Goal: Information Seeking & Learning: Learn about a topic

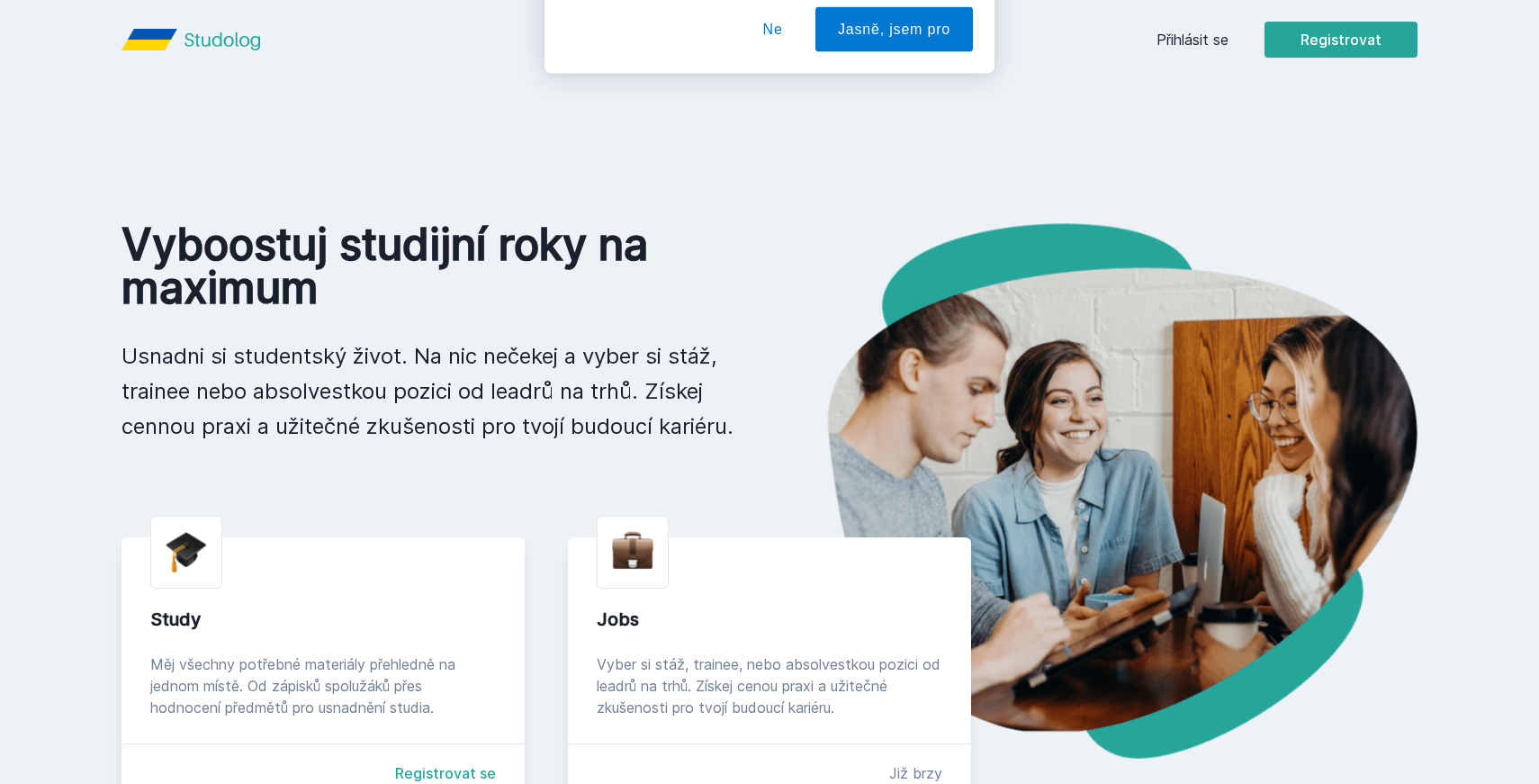
click at [1209, 60] on div "[PERSON_NAME] dostávat tipy ohledně studia, nových testů, hodnocení učitelů a p…" at bounding box center [770, 80] width 1539 height 161
click at [1197, 42] on div "[PERSON_NAME] dostávat tipy ohledně studia, nových testů, hodnocení učitelů a p…" at bounding box center [770, 80] width 1539 height 161
click at [768, 102] on button "Ne" at bounding box center [773, 116] width 65 height 45
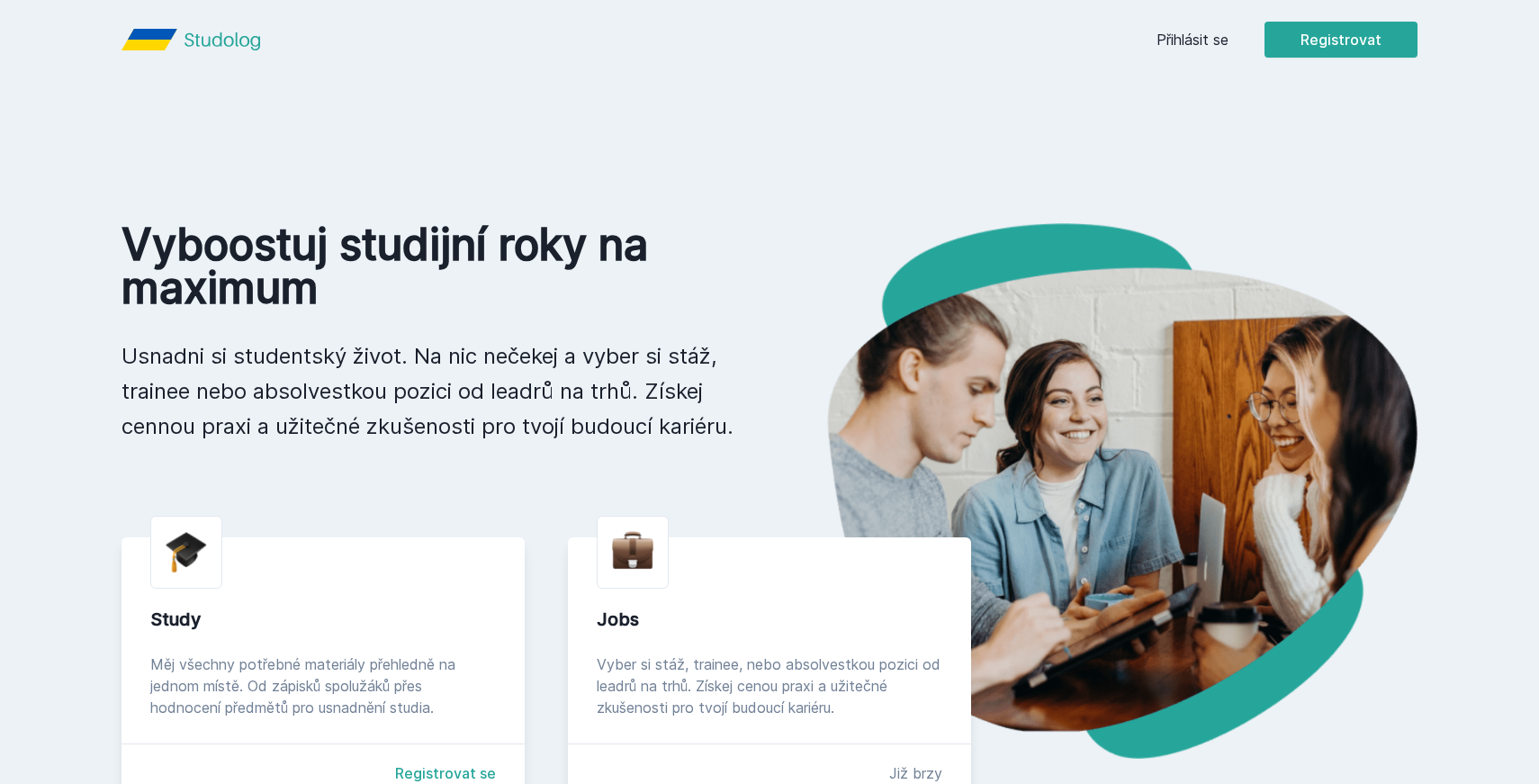
click at [1205, 56] on div "Přihlásit se Registrovat" at bounding box center [1287, 39] width 261 height 36
click at [1197, 40] on link "Přihlásit se" at bounding box center [1192, 40] width 72 height 22
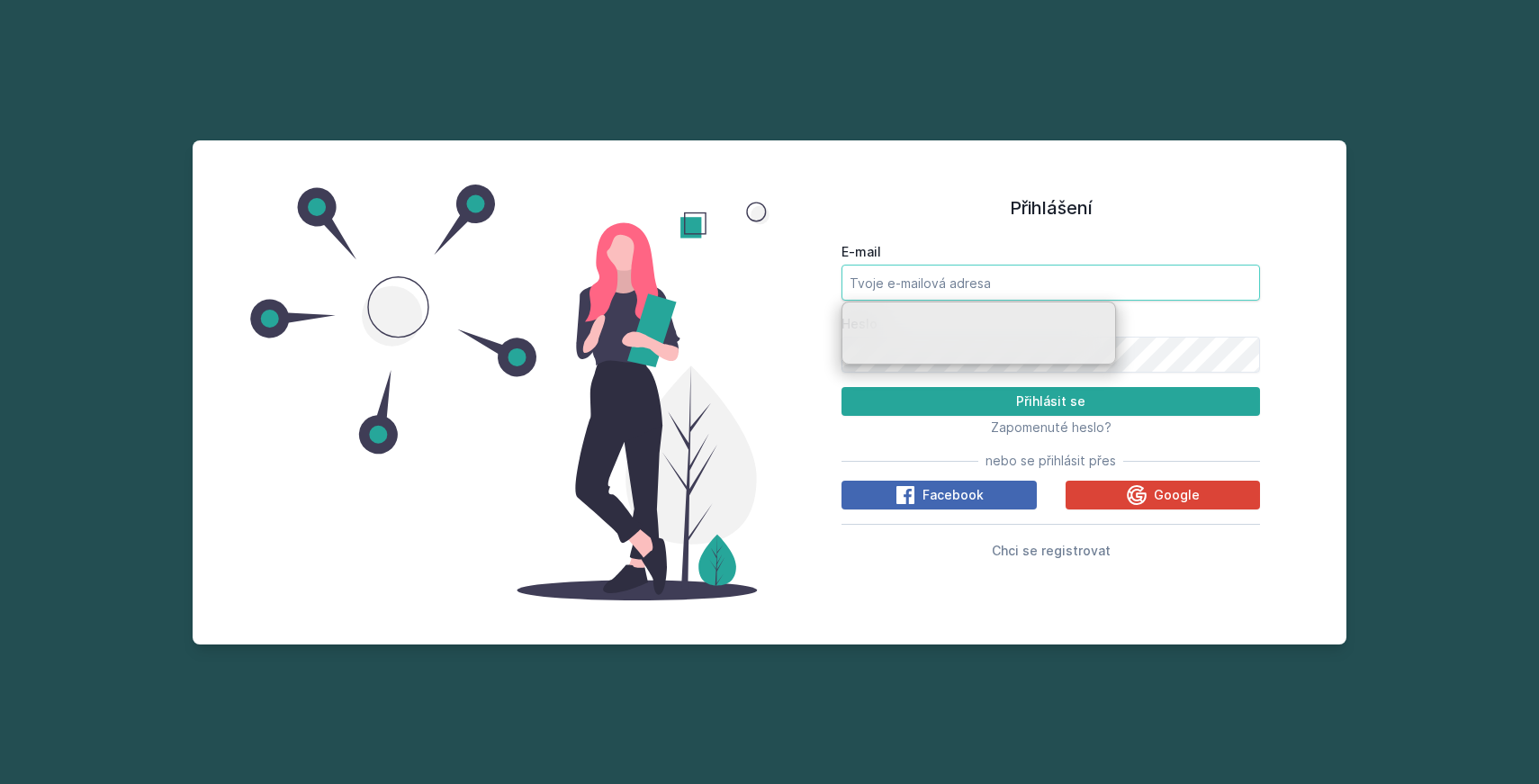
click at [942, 290] on input "E-mail" at bounding box center [1051, 282] width 419 height 36
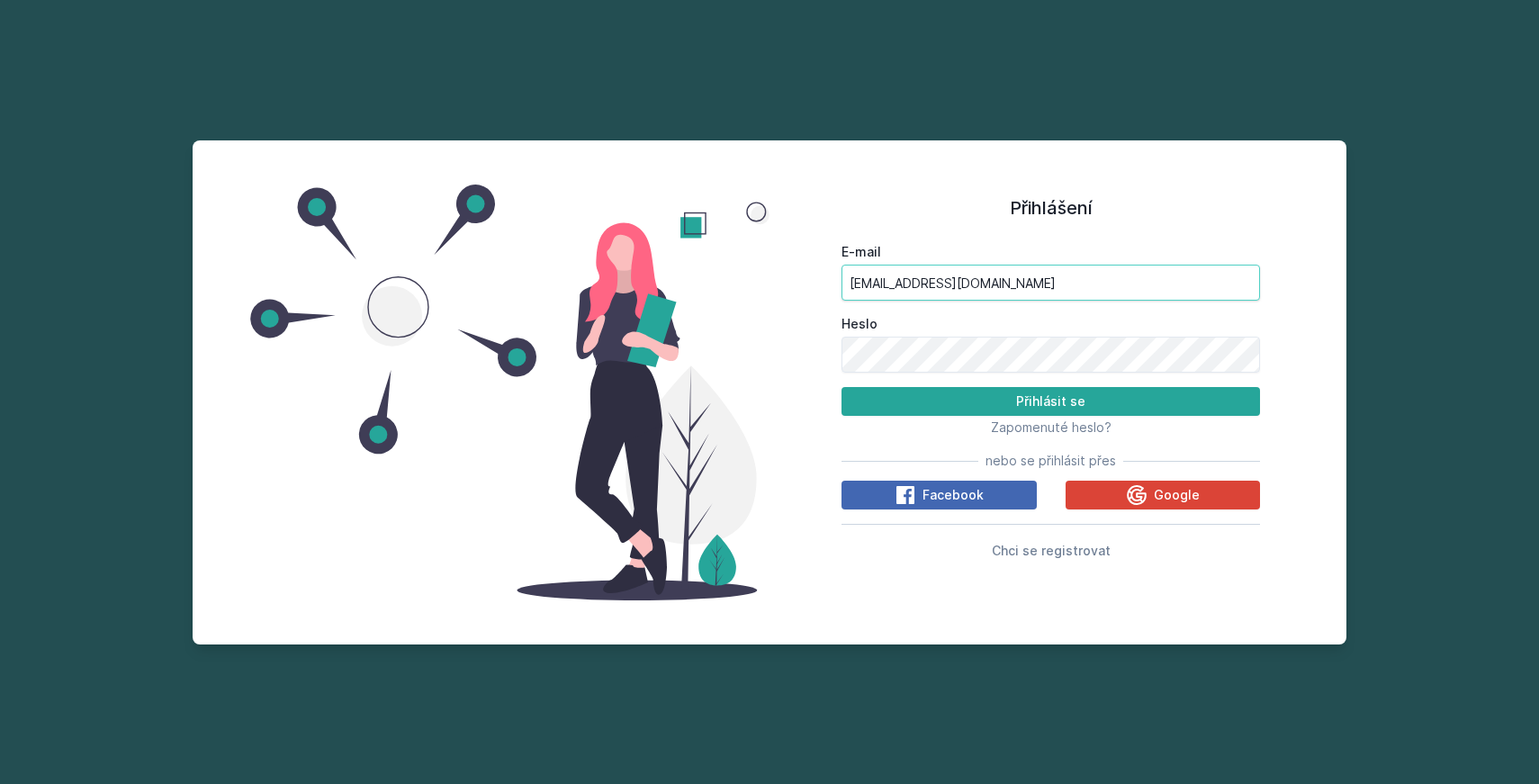
type input "[EMAIL_ADDRESS][DOMAIN_NAME]"
click at [842, 387] on button "Přihlásit se" at bounding box center [1051, 402] width 419 height 29
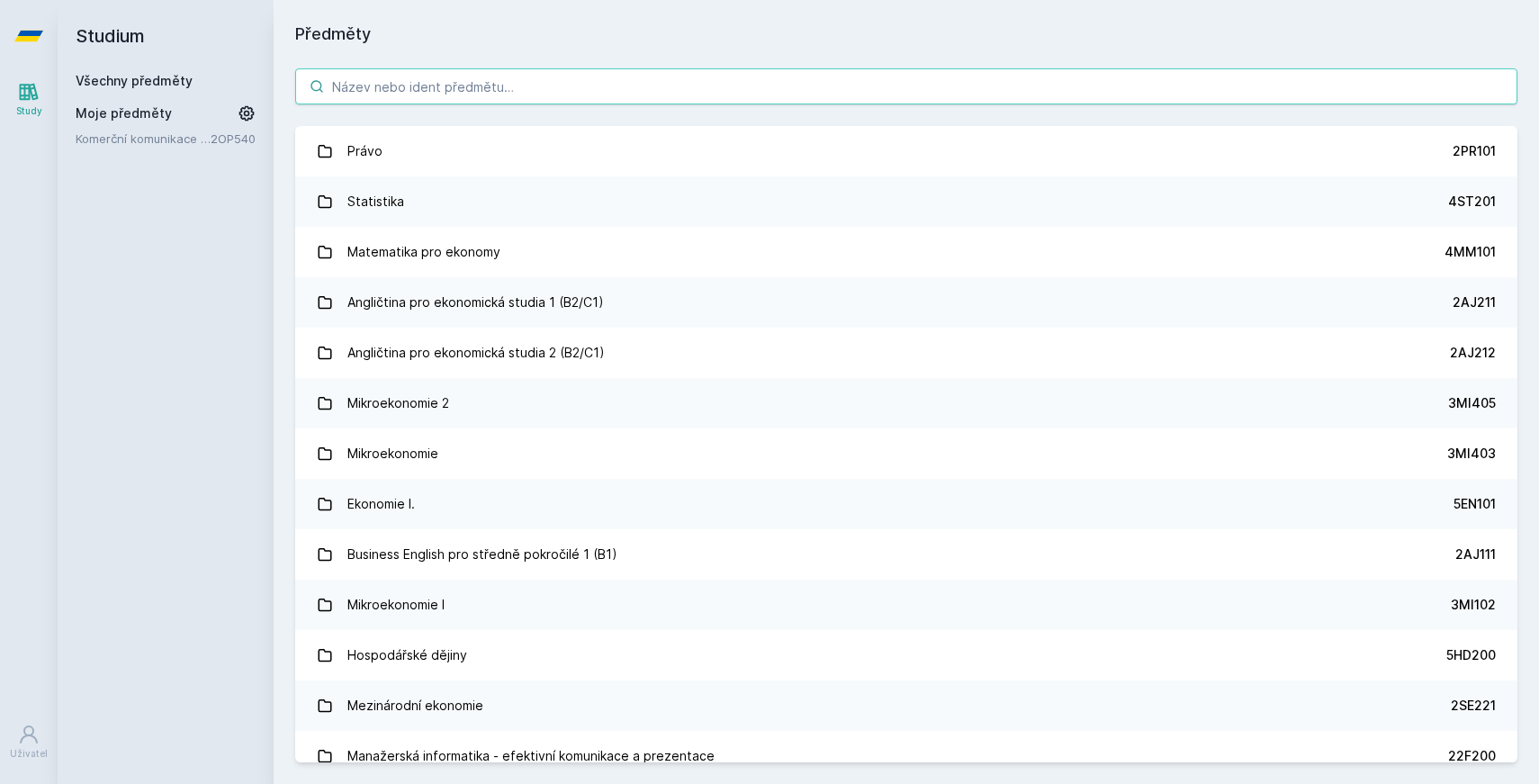
click at [407, 70] on input "search" at bounding box center [906, 86] width 1222 height 36
paste input "3MG328"
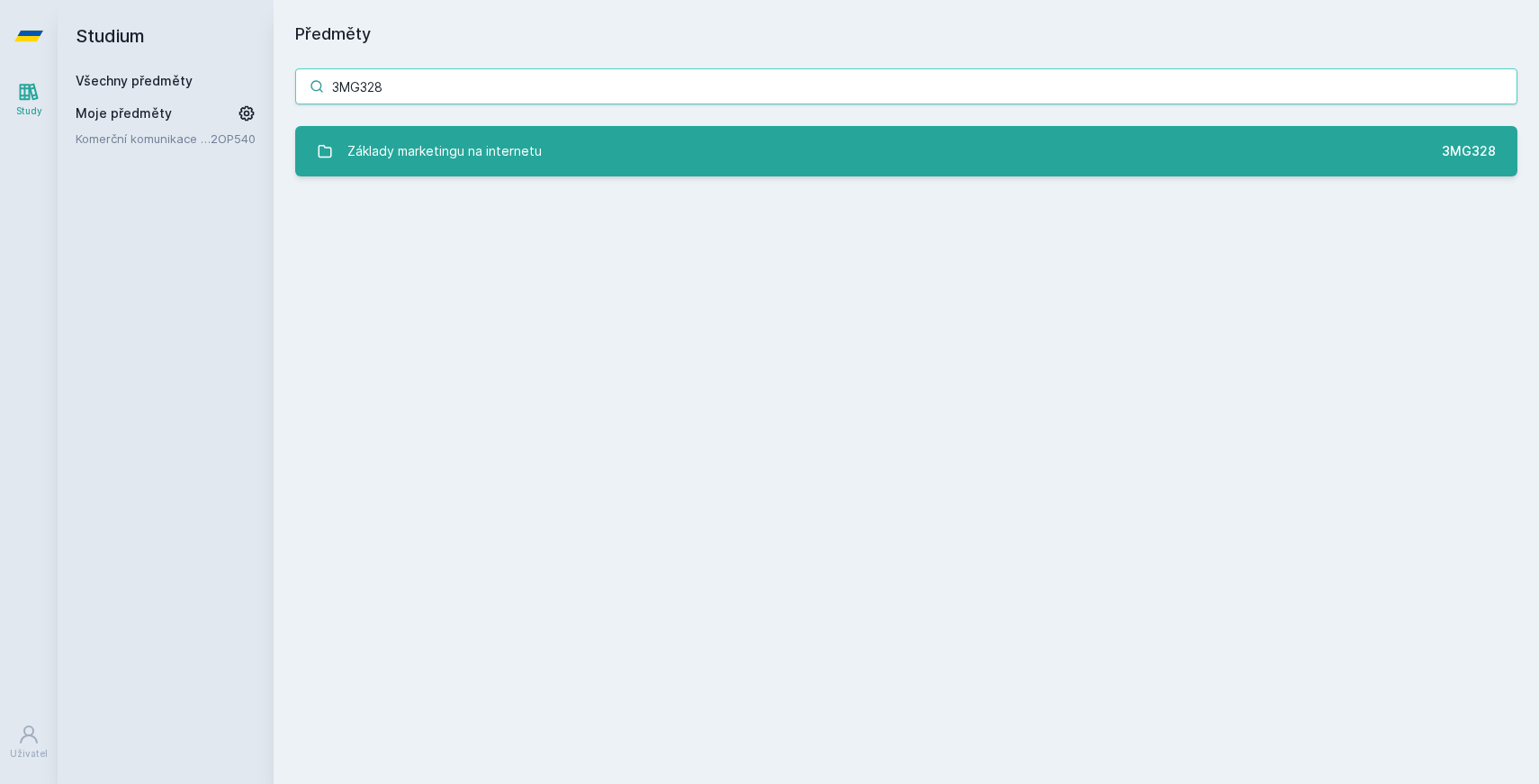
type input "3MG328"
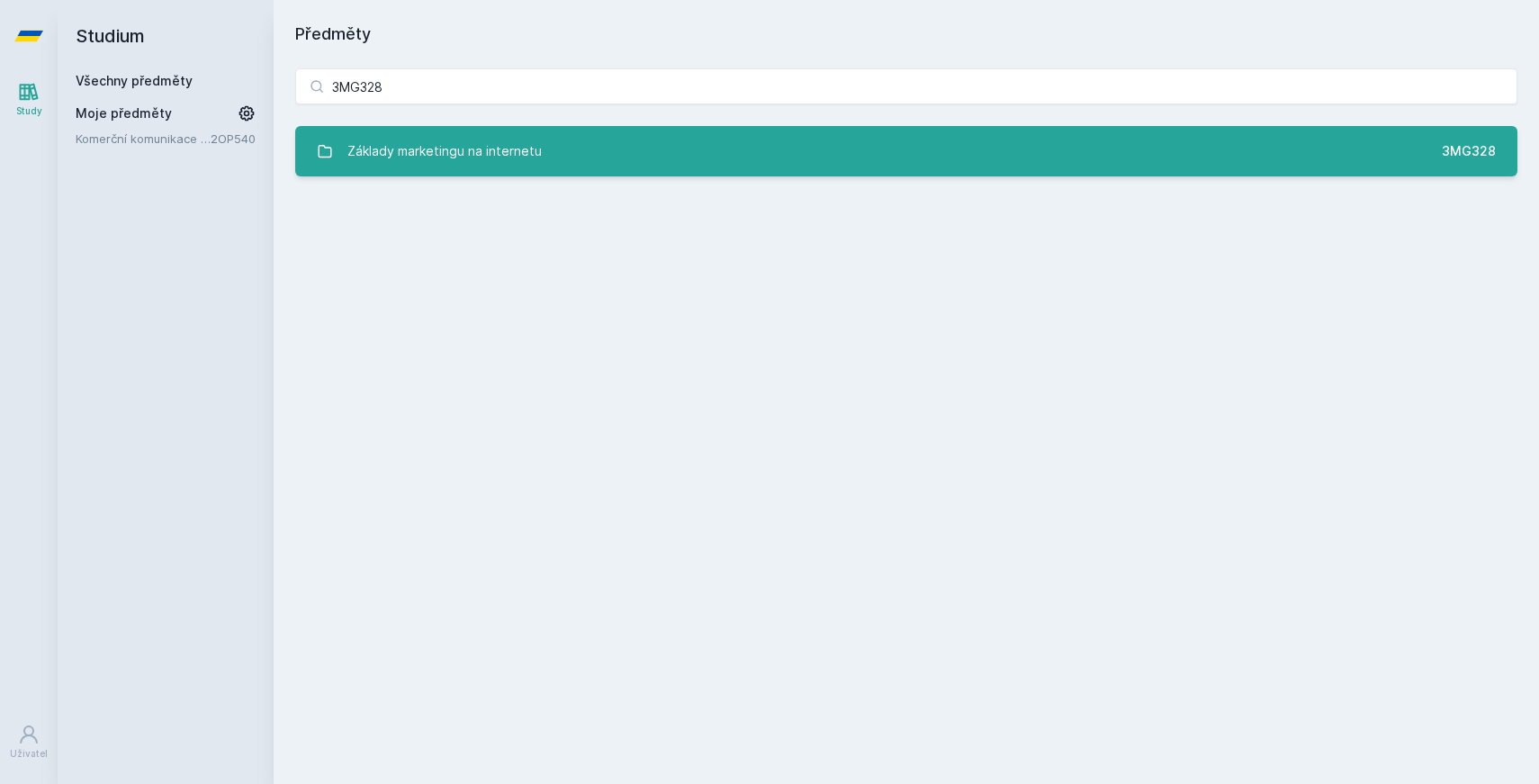
click at [435, 147] on div "Základy marketingu na internetu" at bounding box center [445, 151] width 194 height 36
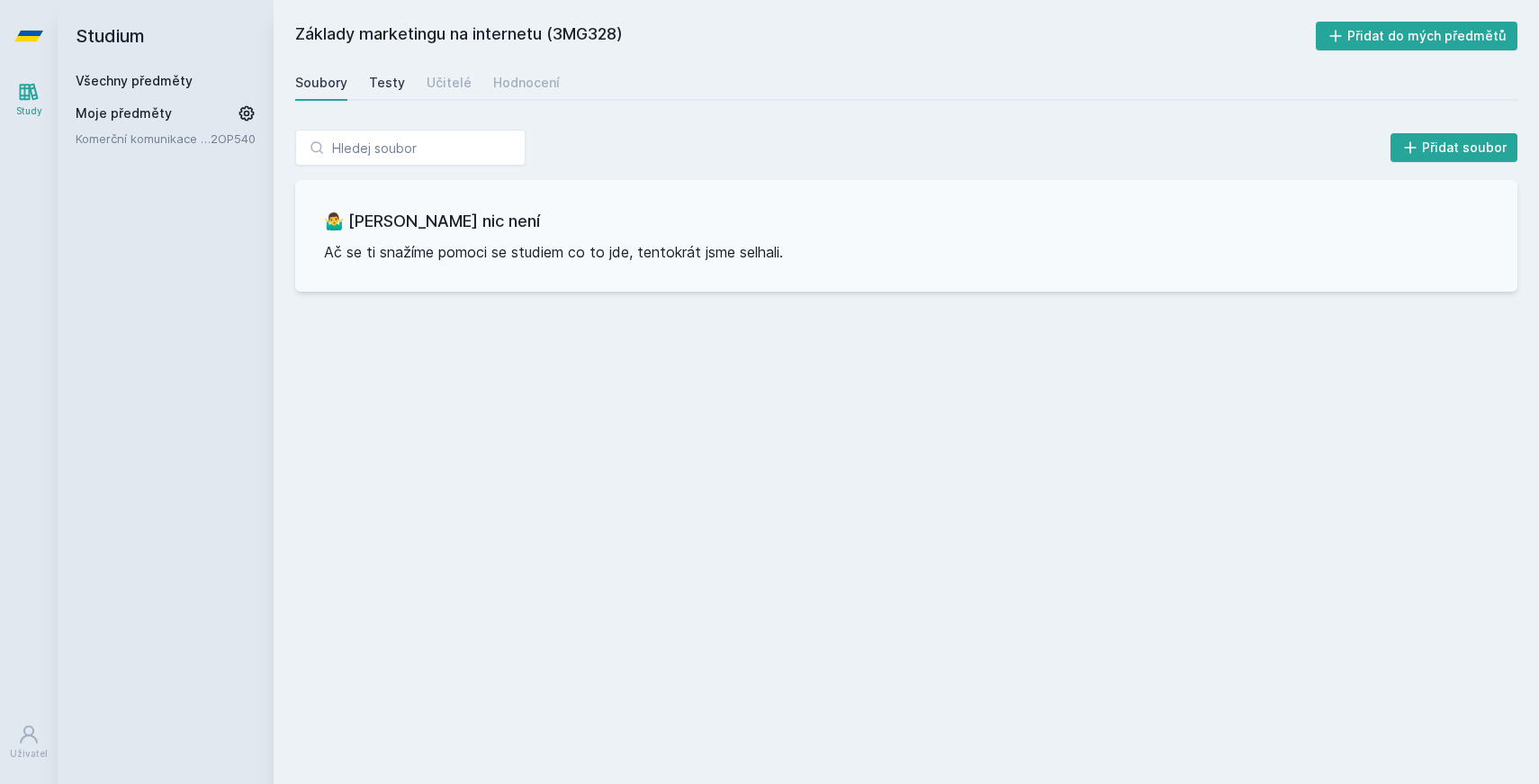
click at [378, 87] on div "Testy" at bounding box center [386, 83] width 36 height 18
click at [518, 81] on div "Hodnocení" at bounding box center [526, 83] width 67 height 18
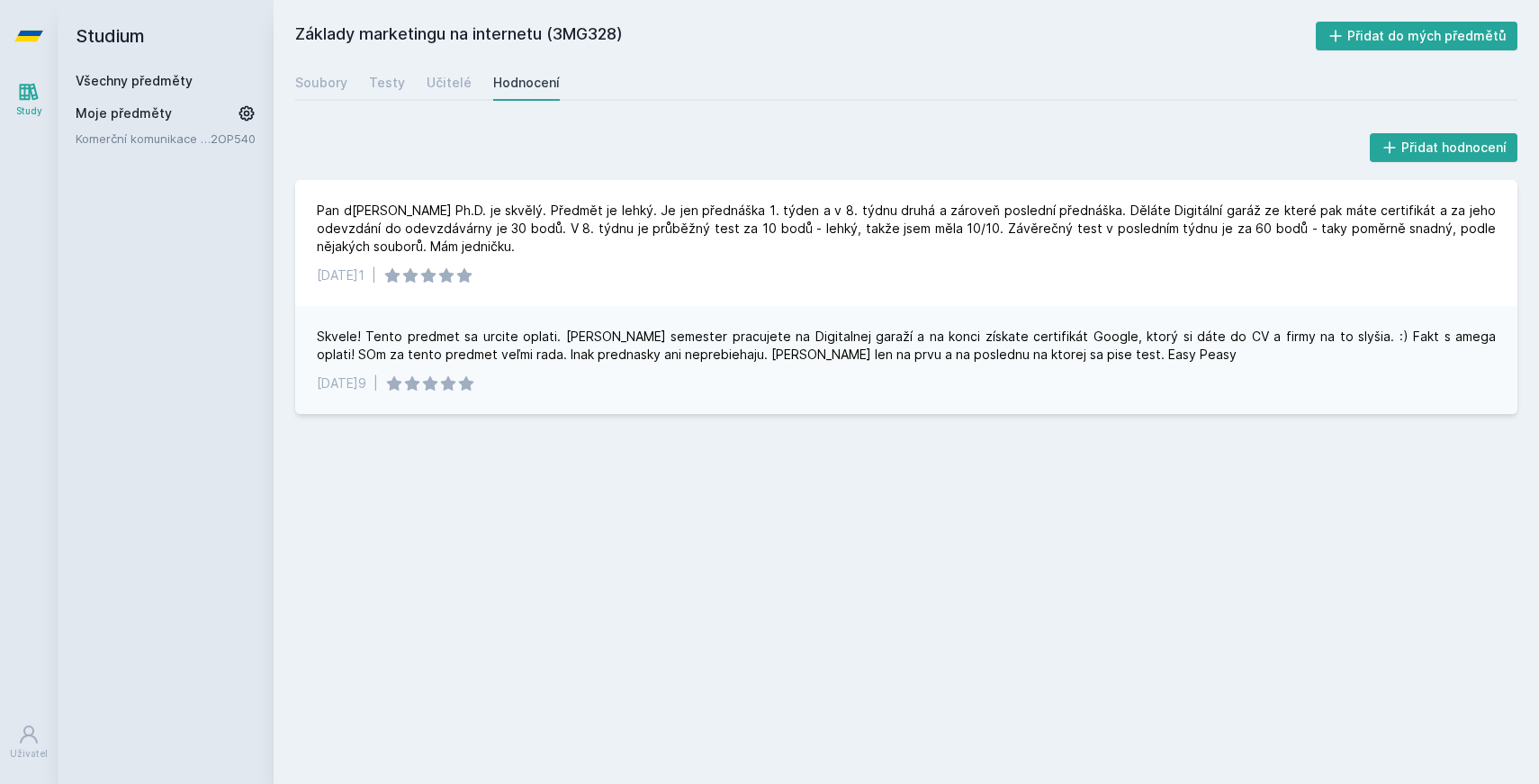
click at [24, 30] on icon at bounding box center [29, 36] width 29 height 72
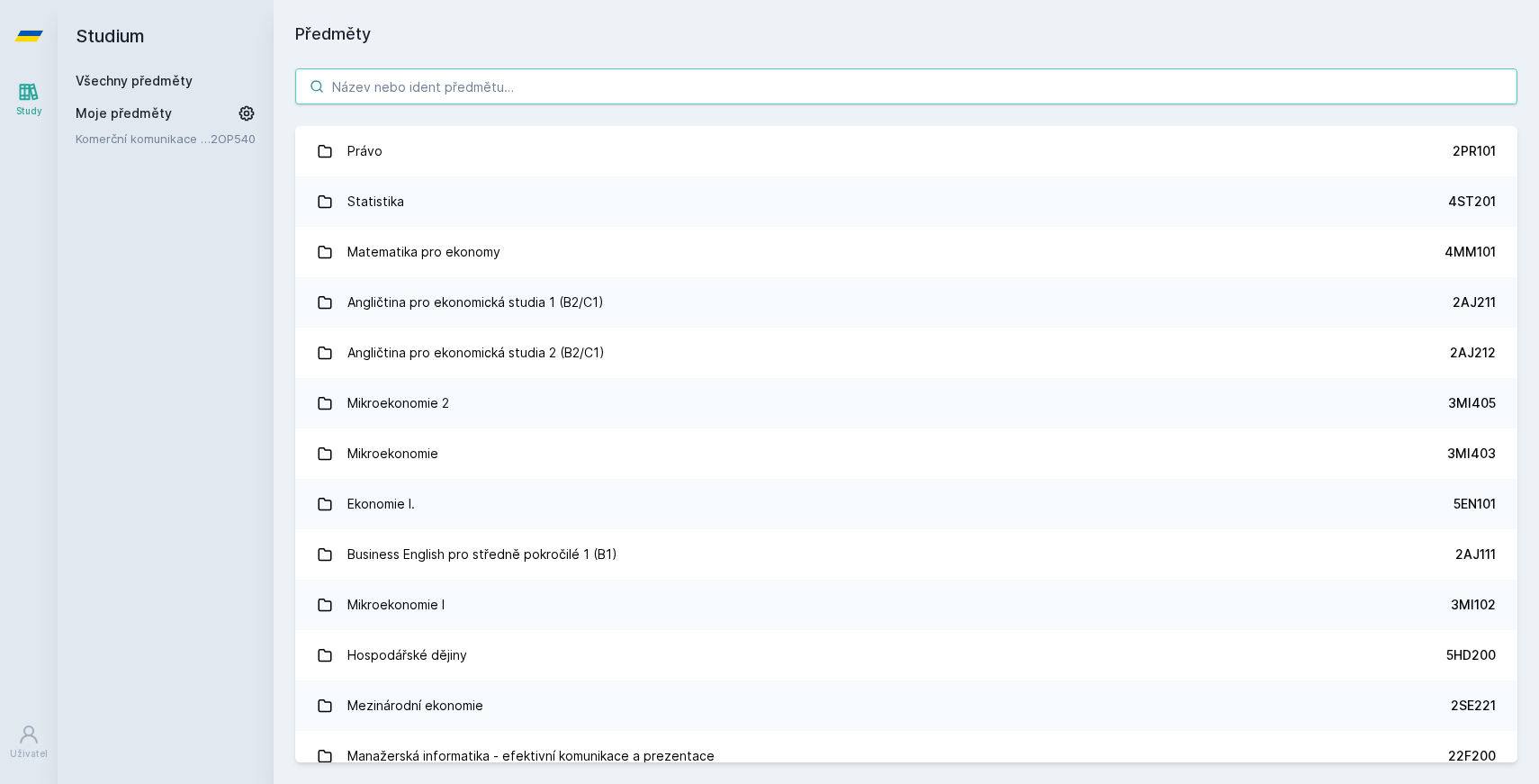
click at [623, 72] on input "search" at bounding box center [906, 86] width 1222 height 36
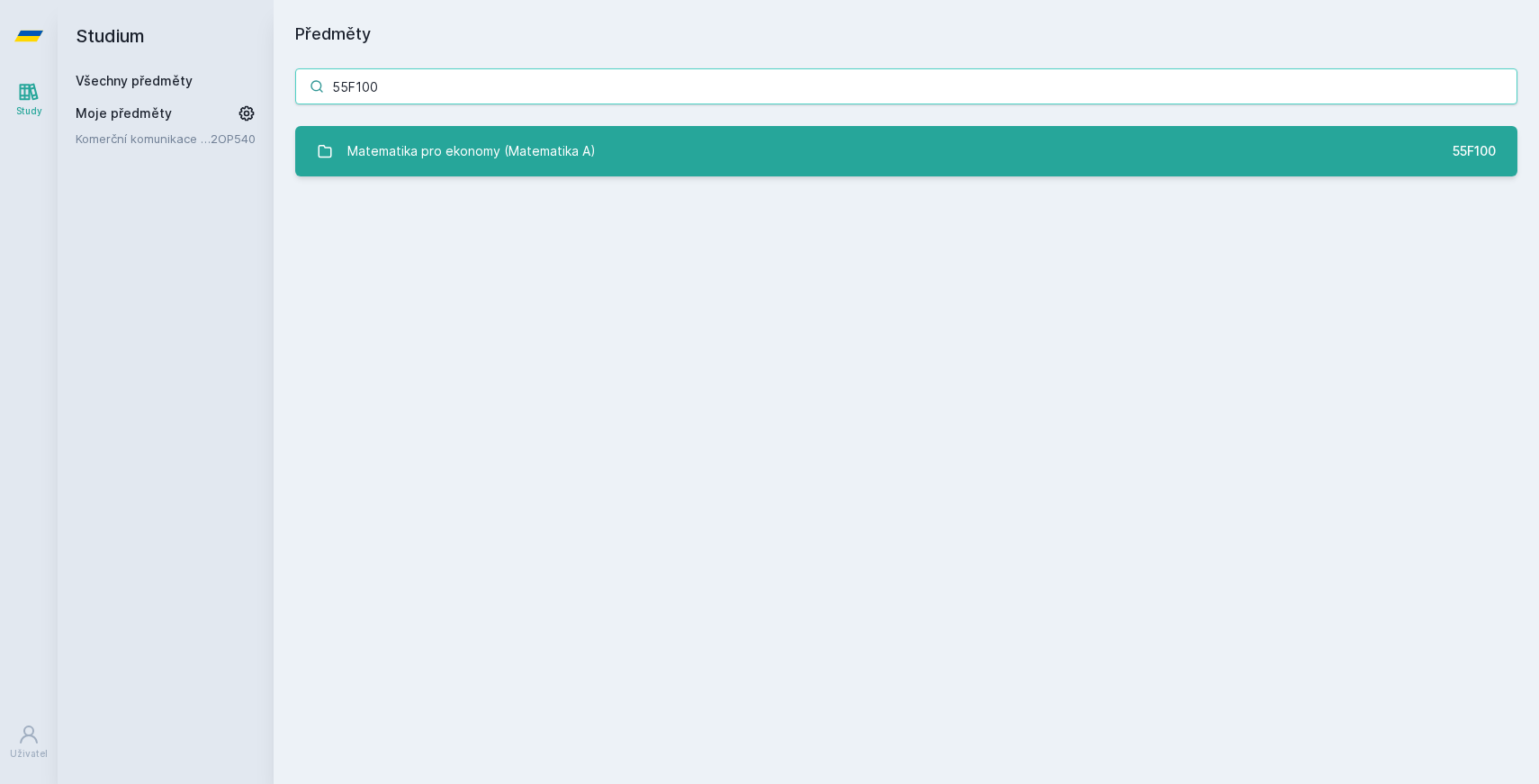
type input "55F100"
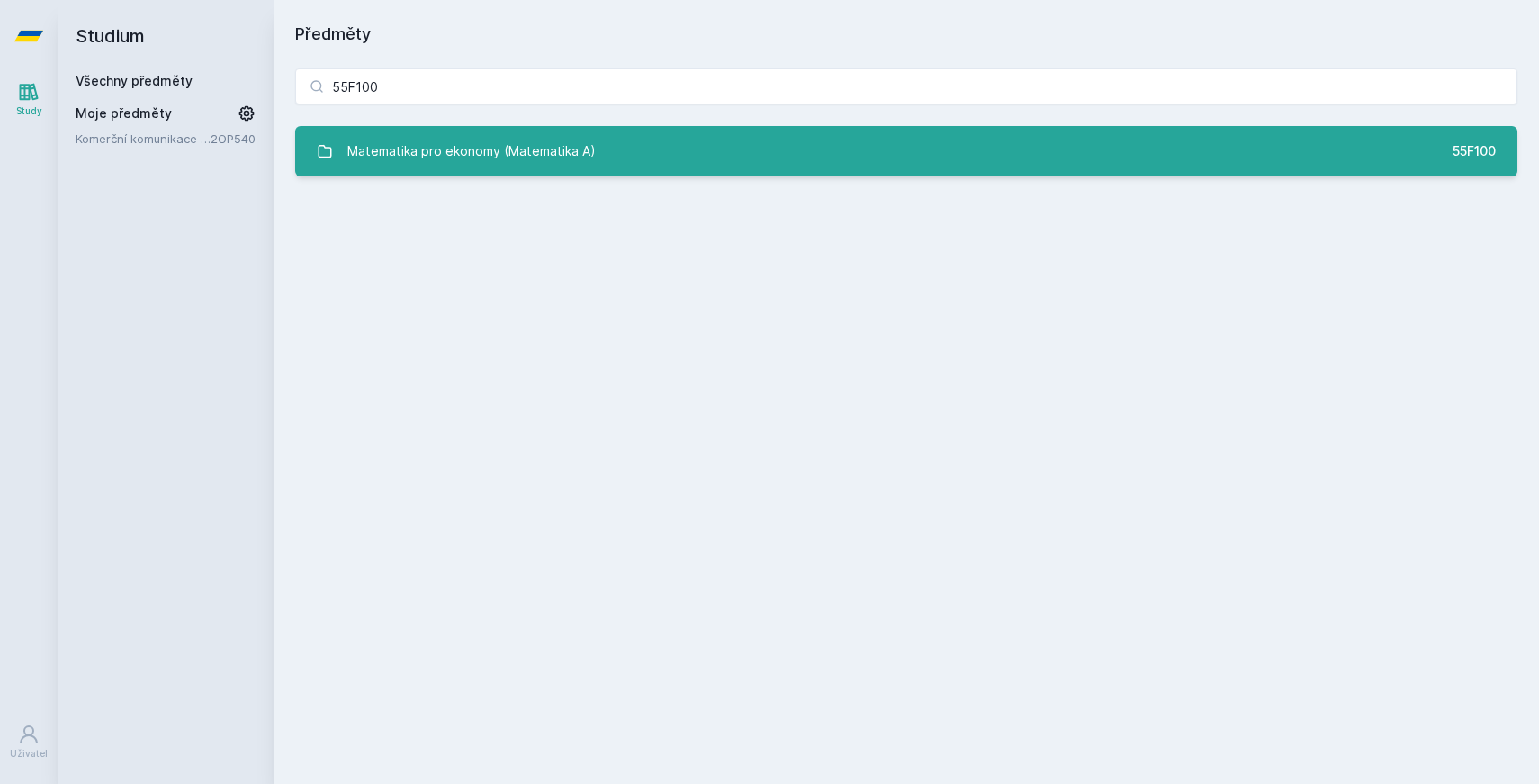
click at [628, 153] on link "Matematika pro ekonomy (Matematika A) 55F100" at bounding box center [906, 151] width 1222 height 50
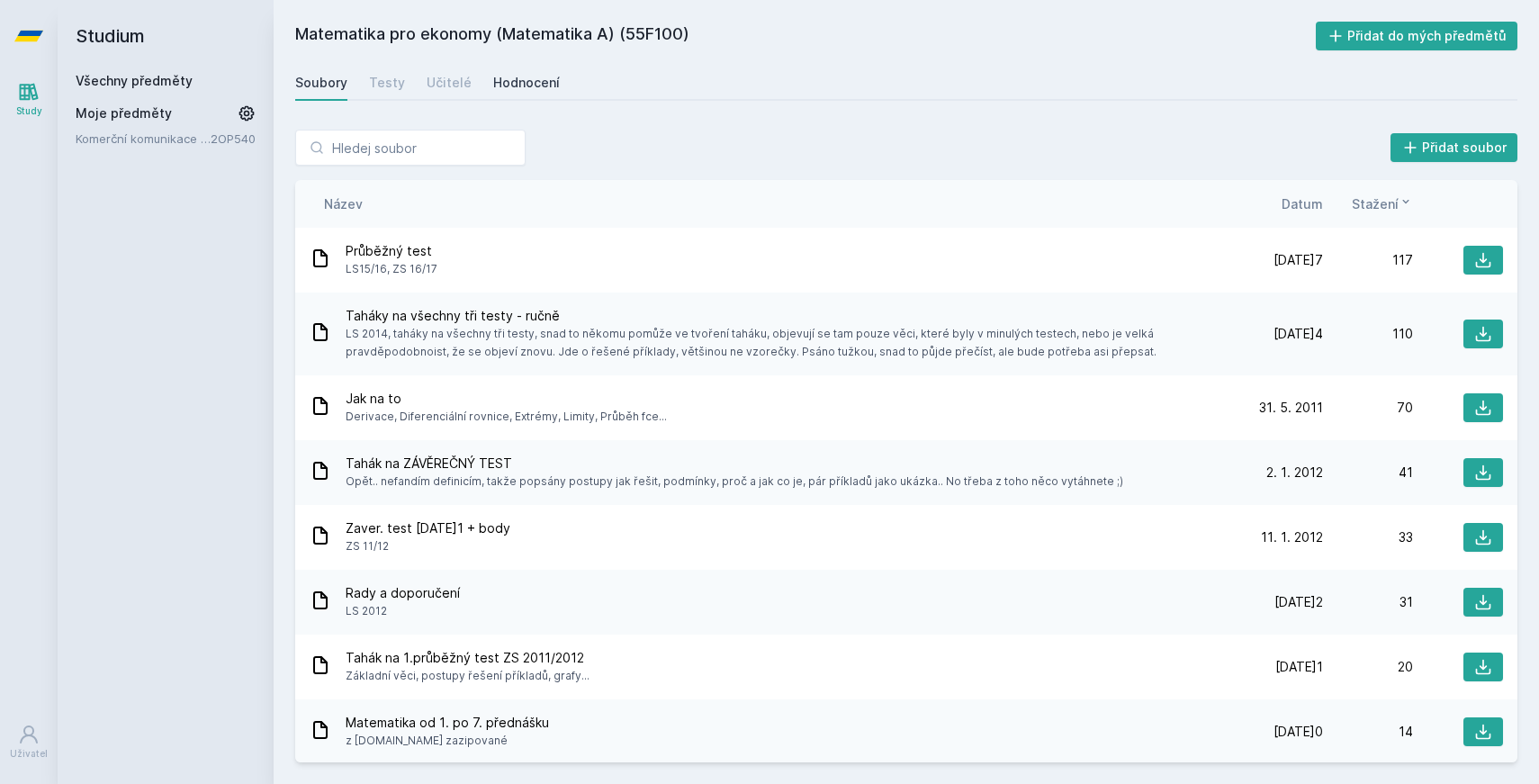
click at [509, 89] on div "Hodnocení" at bounding box center [526, 83] width 67 height 18
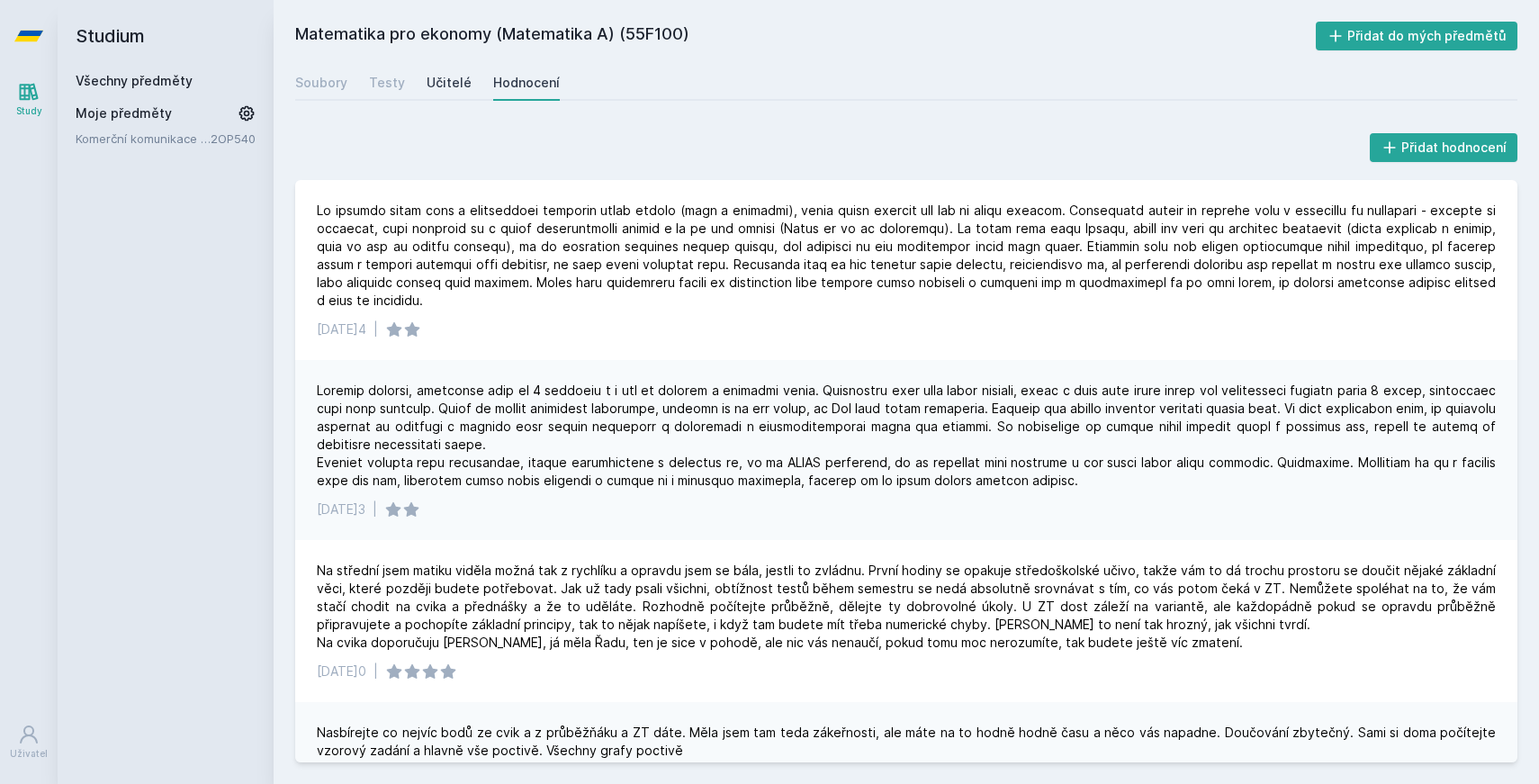
click at [427, 90] on div "Učitelé" at bounding box center [448, 83] width 45 height 18
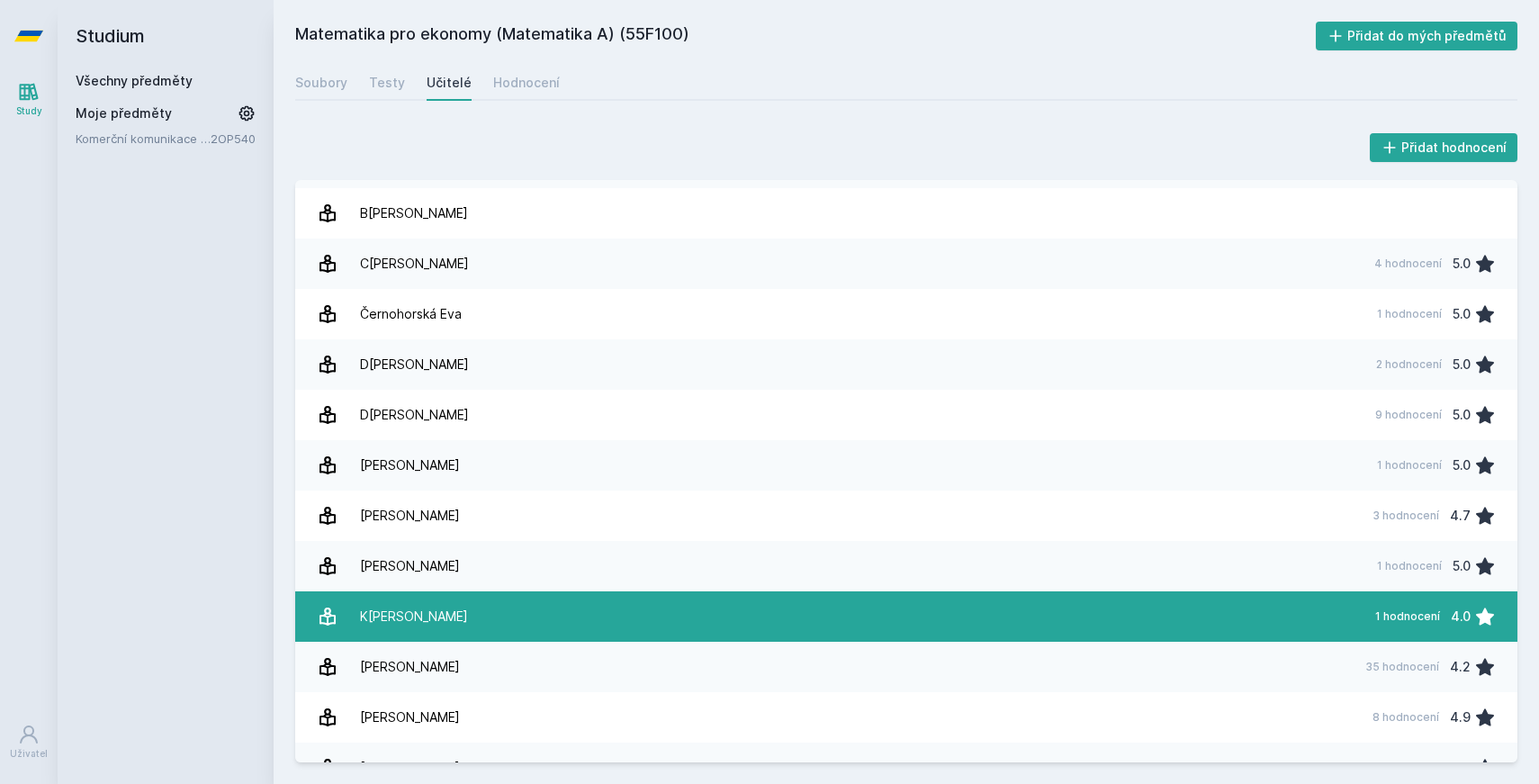
scroll to position [120, 0]
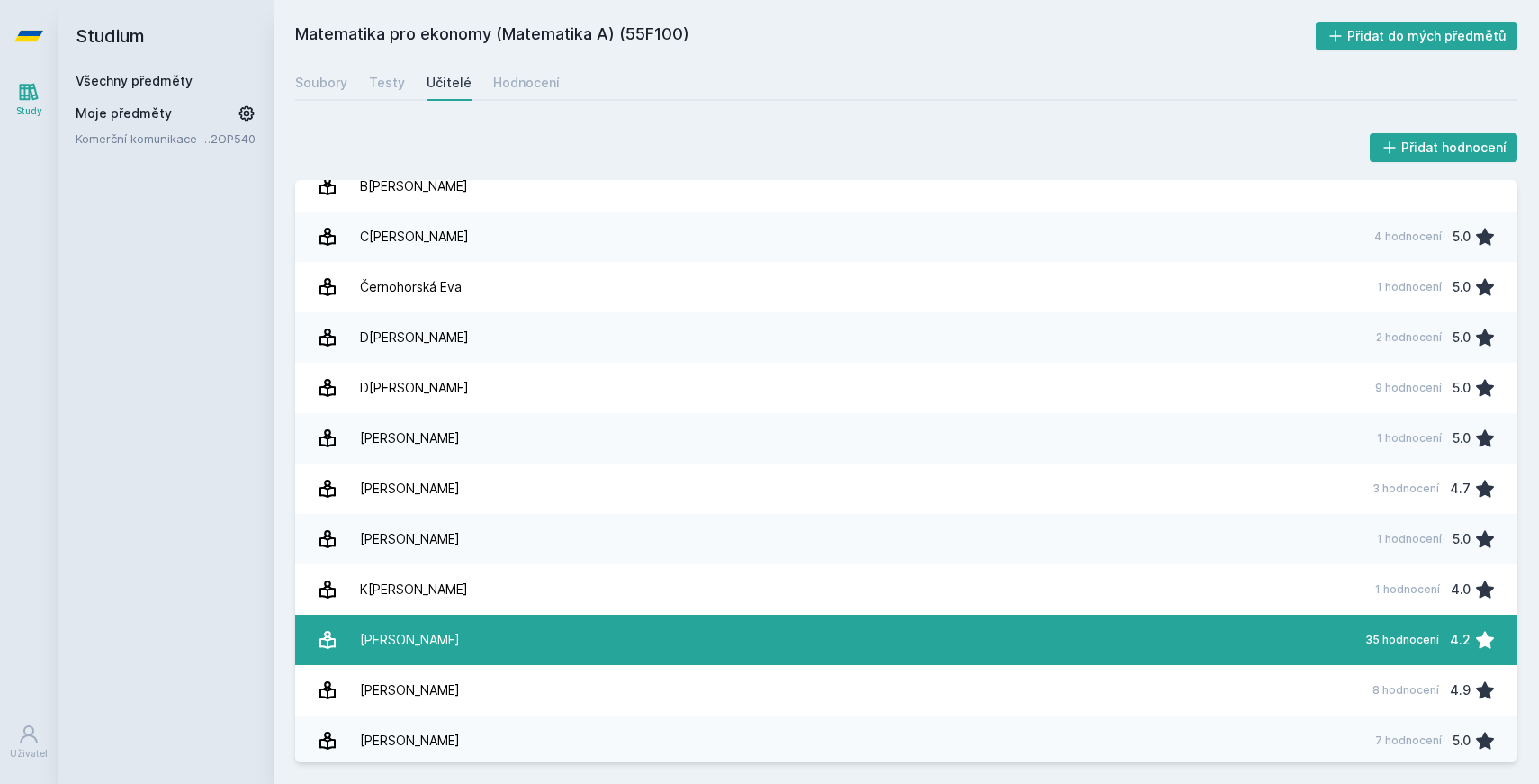
click at [430, 632] on div "[PERSON_NAME]" at bounding box center [409, 639] width 99 height 36
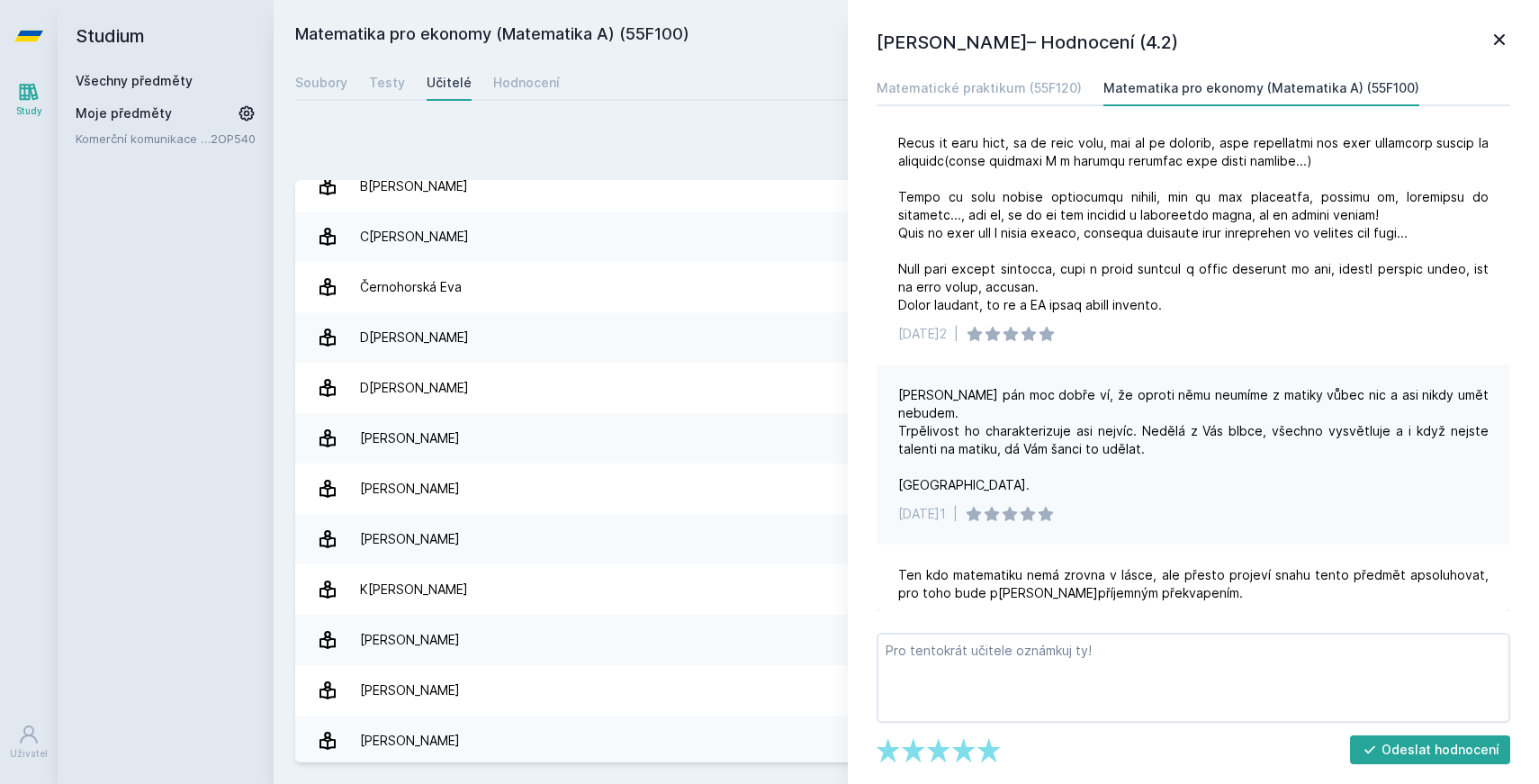
scroll to position [5303, 0]
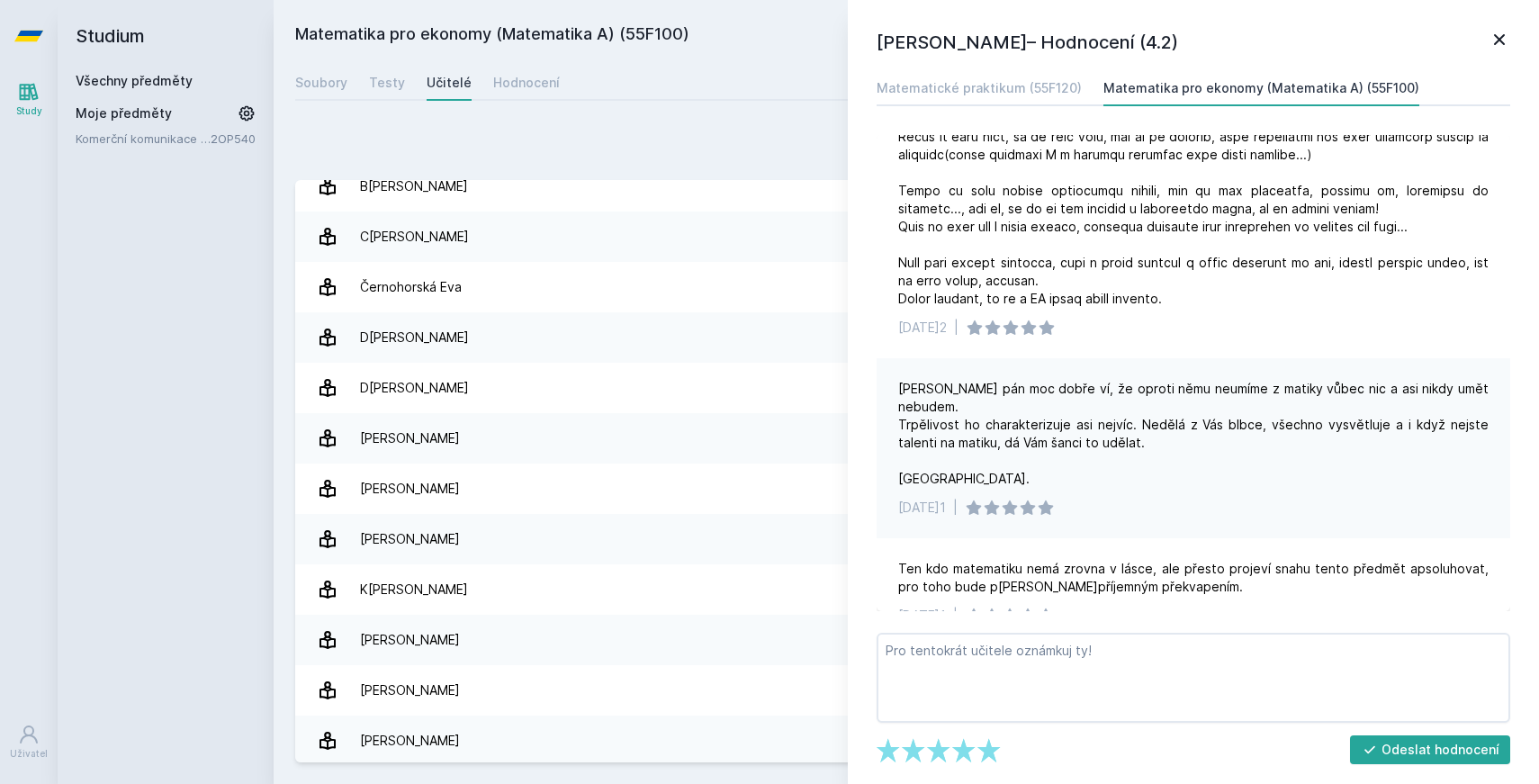
click at [1499, 29] on icon at bounding box center [1500, 40] width 22 height 22
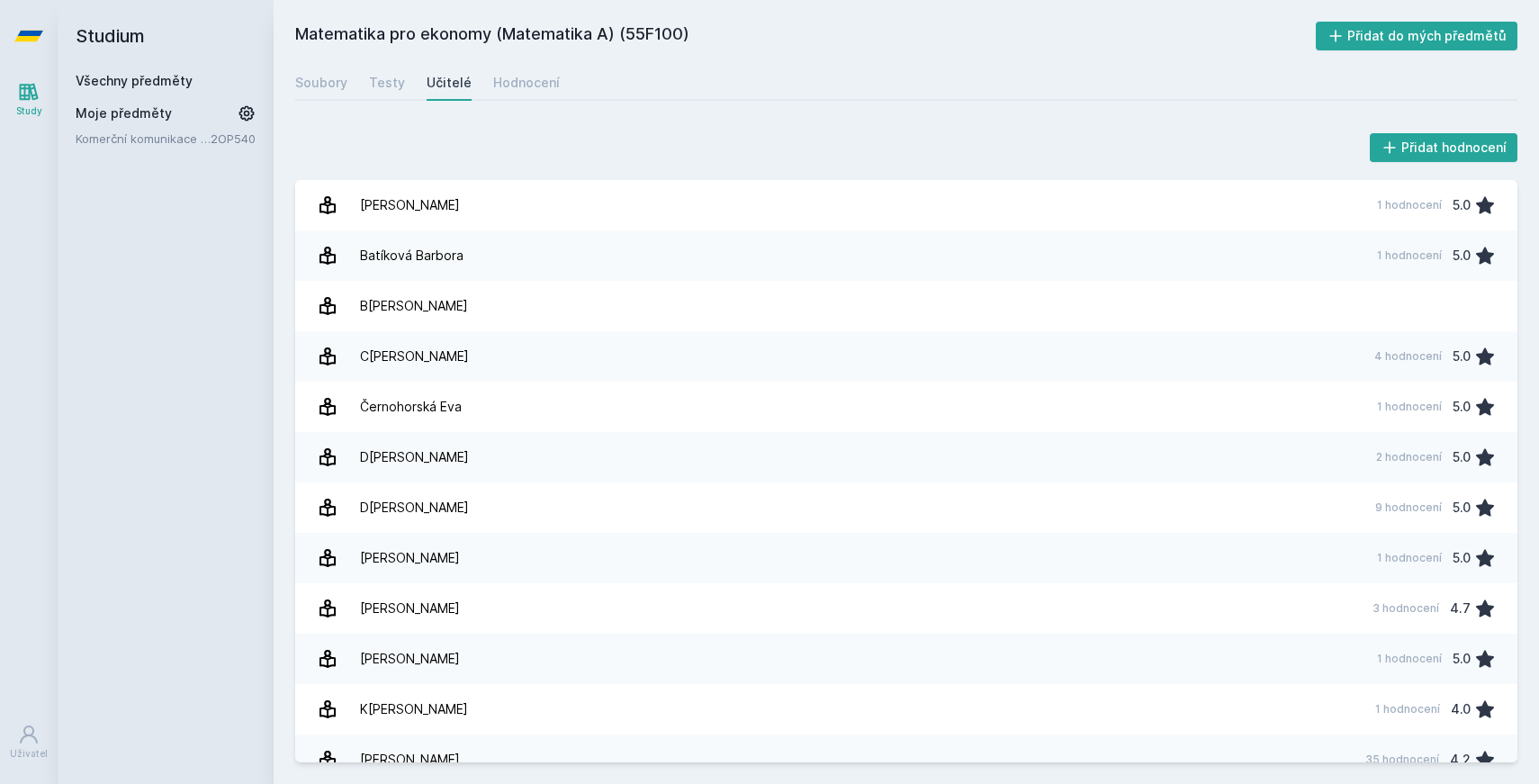
click at [40, 37] on icon at bounding box center [29, 36] width 29 height 72
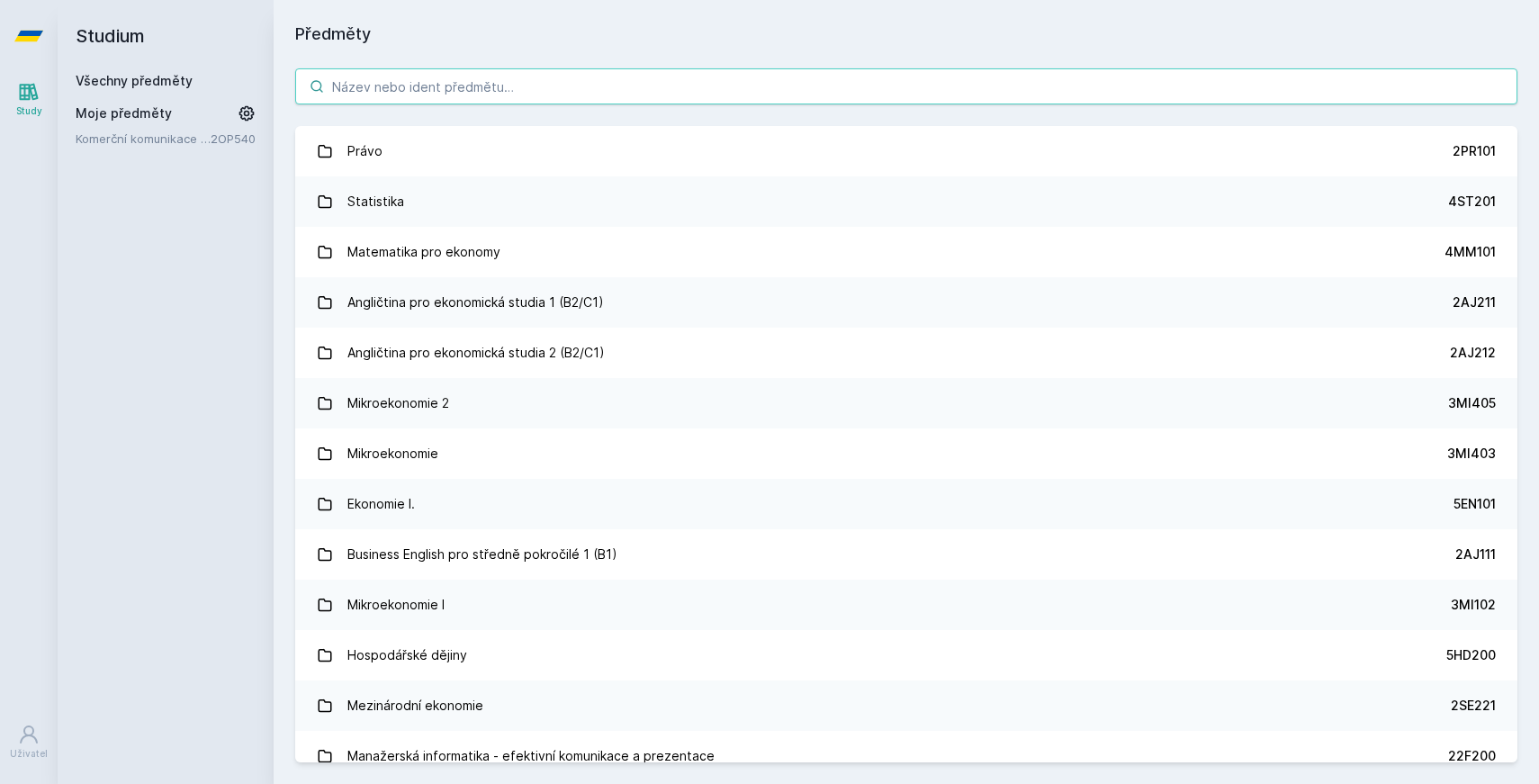
click at [495, 82] on input "search" at bounding box center [906, 86] width 1222 height 36
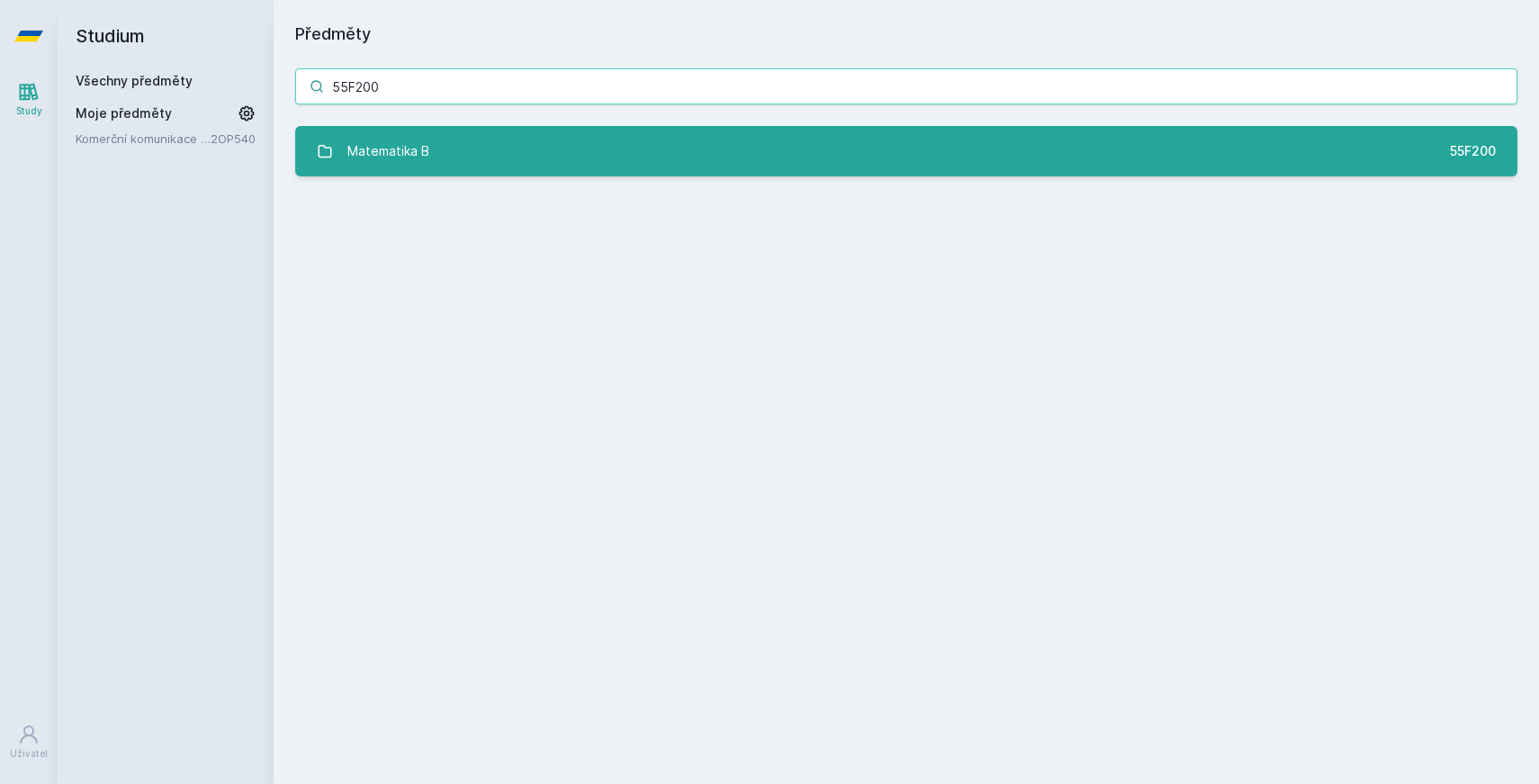
type input "55F200"
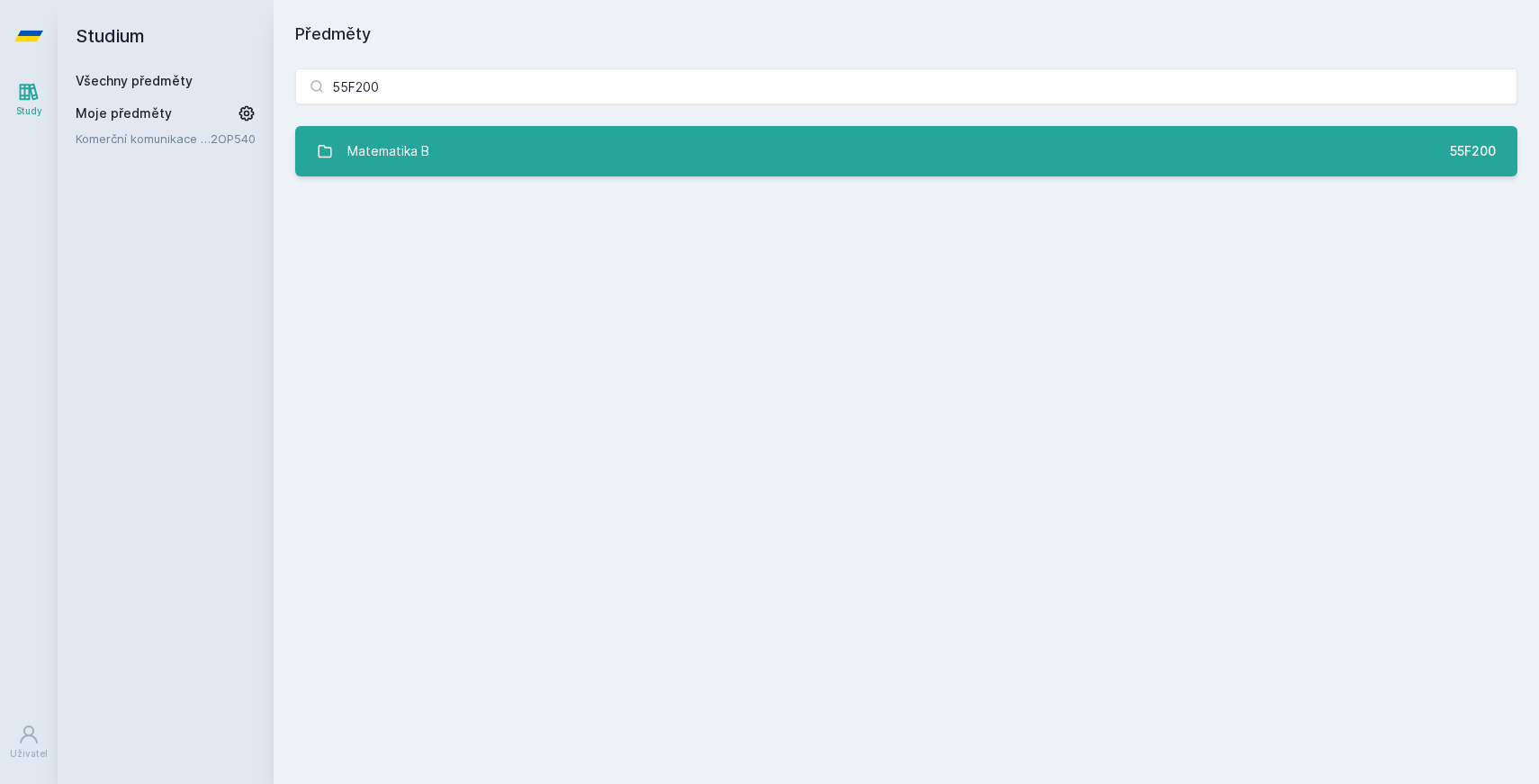
click at [476, 143] on link "Matematika B 55F200" at bounding box center [906, 151] width 1222 height 50
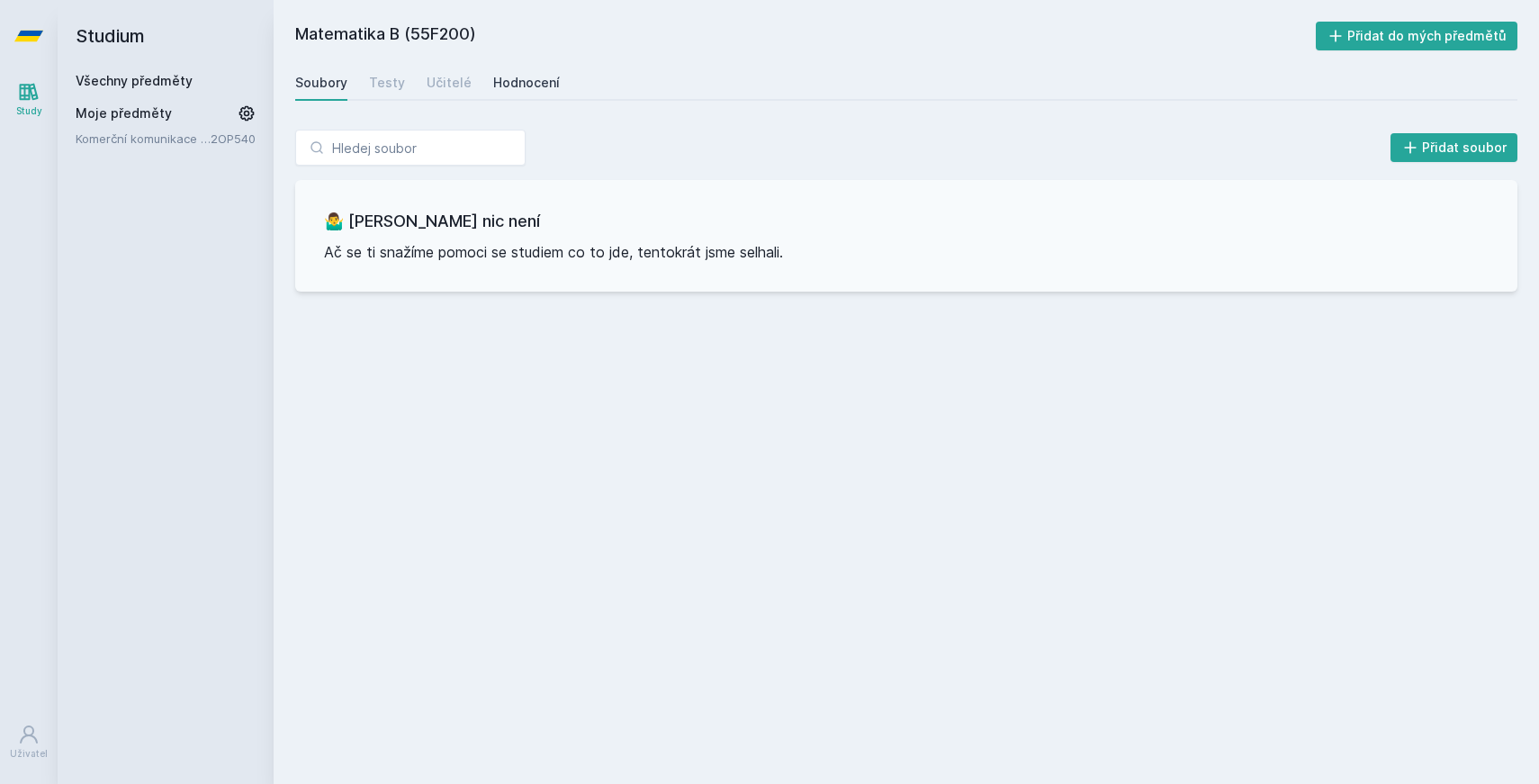
click at [508, 86] on div "Hodnocení" at bounding box center [526, 83] width 67 height 18
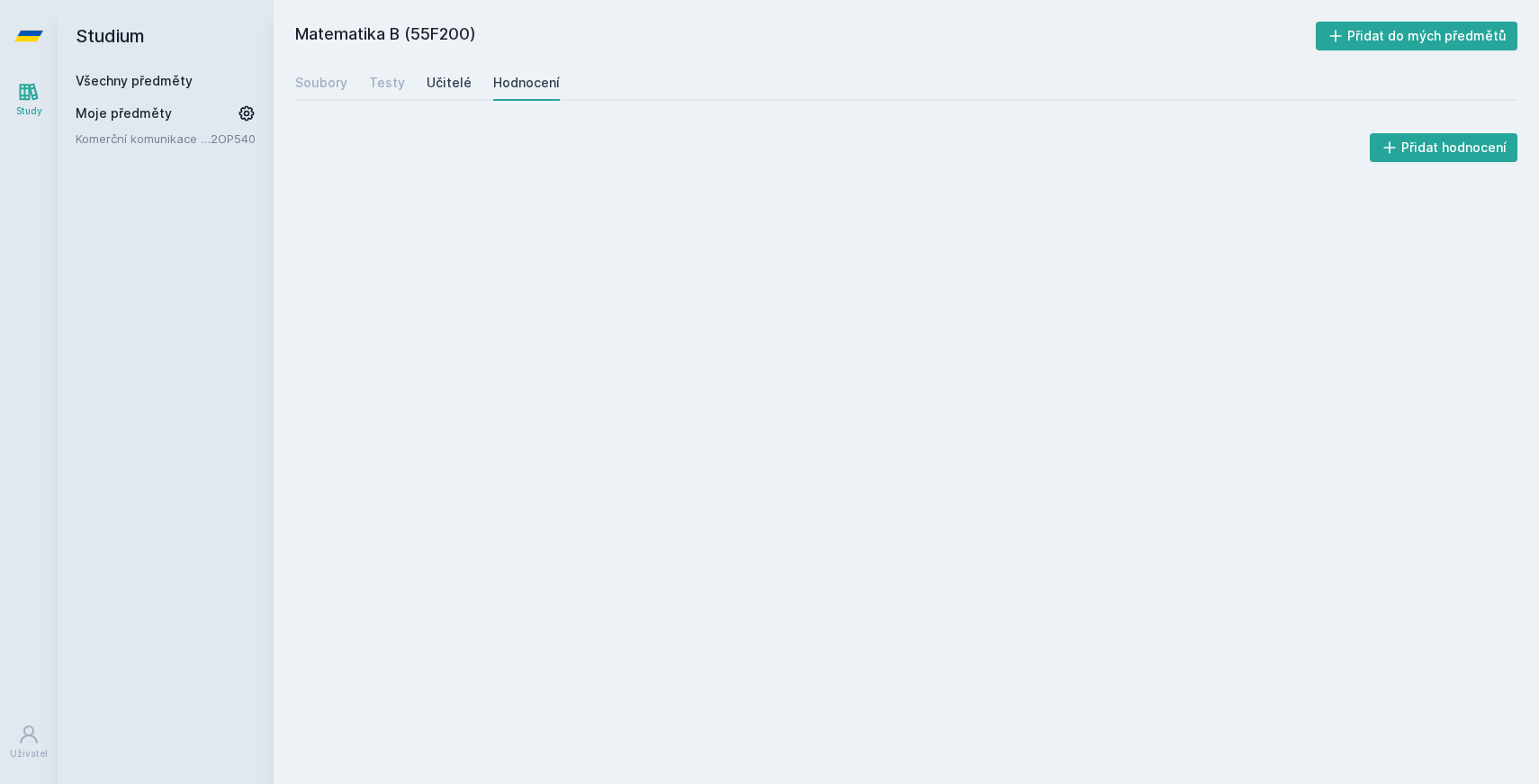
click at [449, 83] on div "Učitelé" at bounding box center [448, 83] width 45 height 18
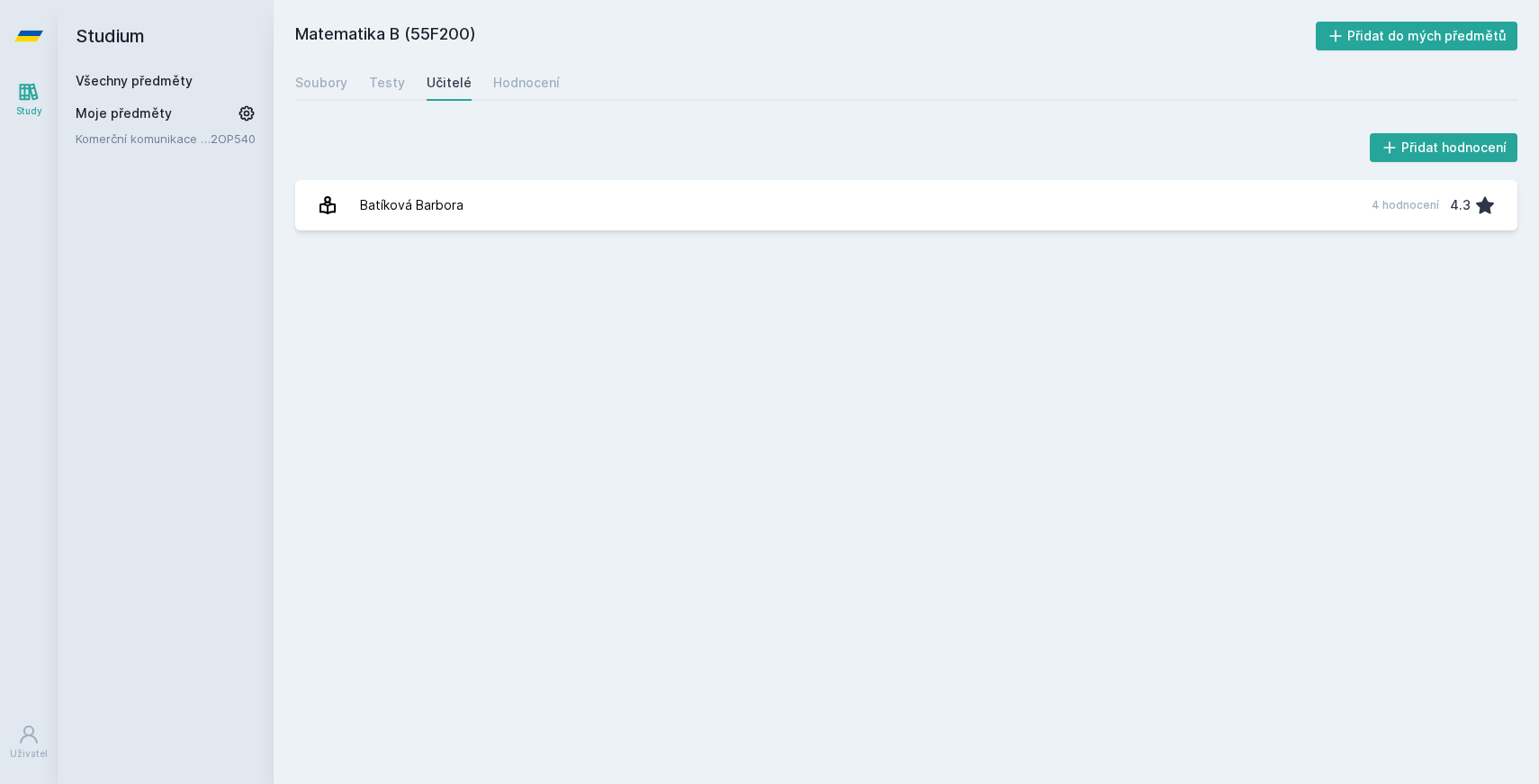
click at [446, 81] on div "Učitelé" at bounding box center [448, 83] width 45 height 18
click at [23, 34] on icon at bounding box center [29, 37] width 29 height 11
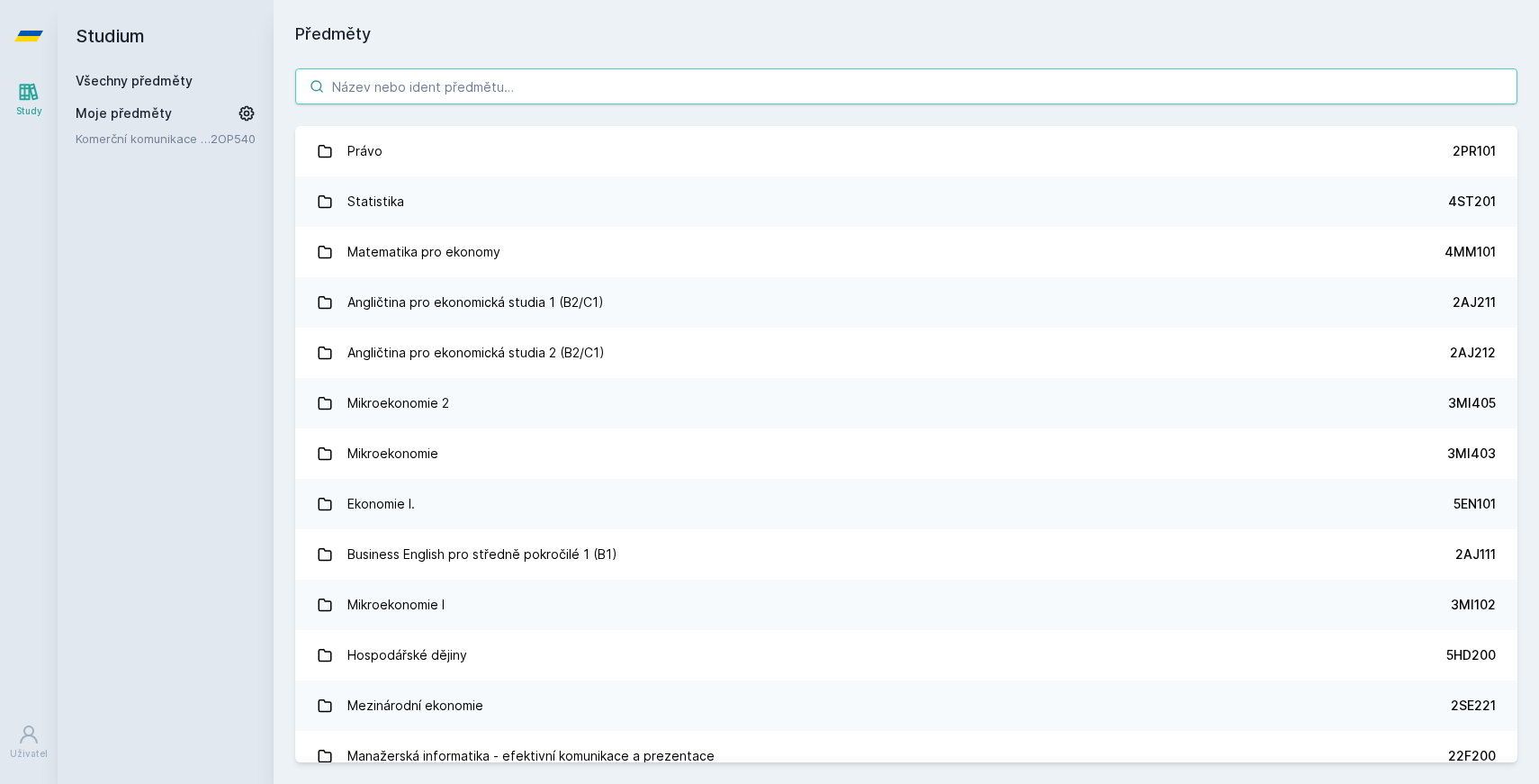
click at [757, 88] on input "search" at bounding box center [906, 86] width 1222 height 36
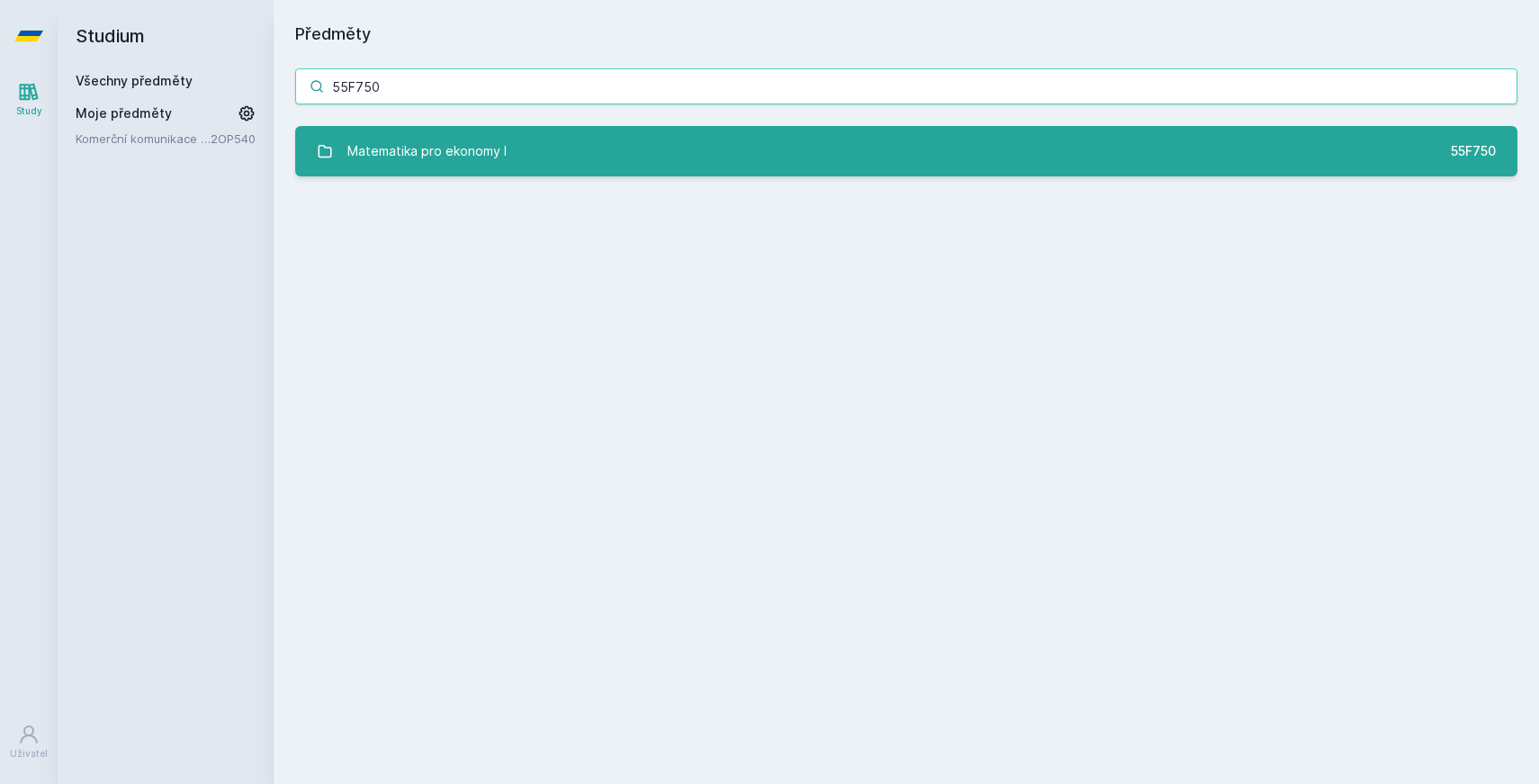
type input "55F750"
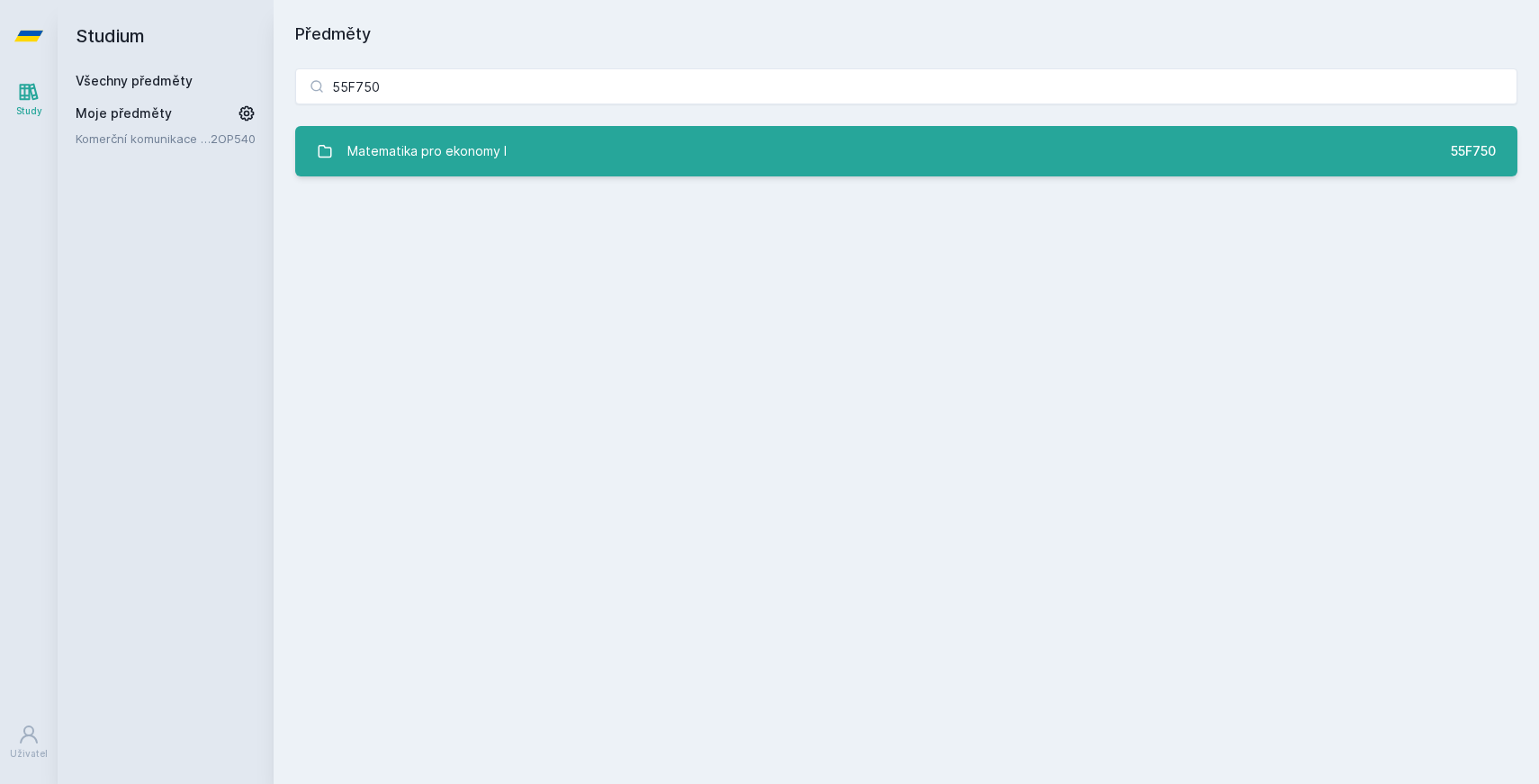
click at [707, 132] on link "Matematika pro ekonomy I 55F750" at bounding box center [906, 151] width 1222 height 50
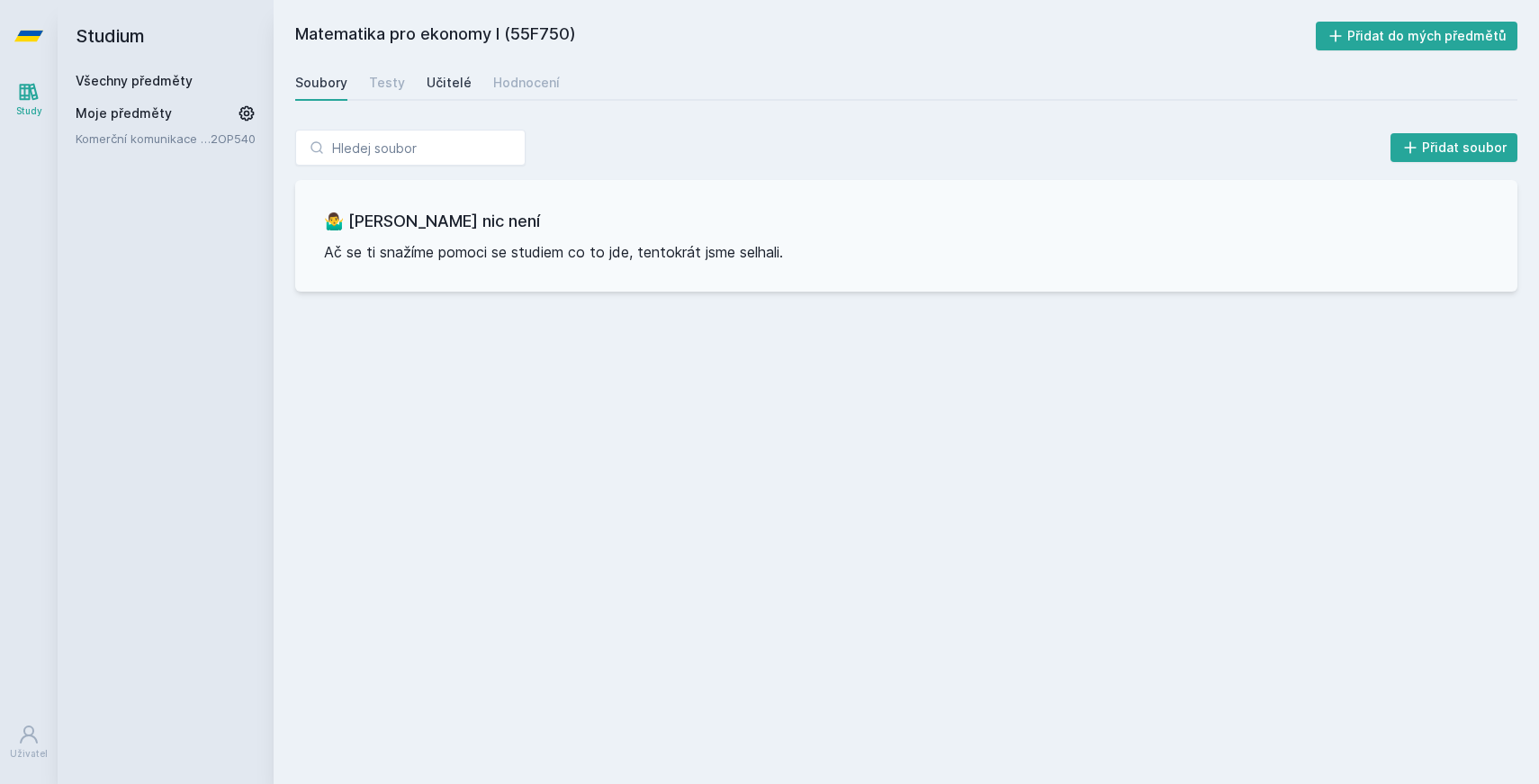
click at [435, 86] on div "Učitelé" at bounding box center [448, 83] width 45 height 18
click at [33, 19] on icon at bounding box center [29, 36] width 29 height 72
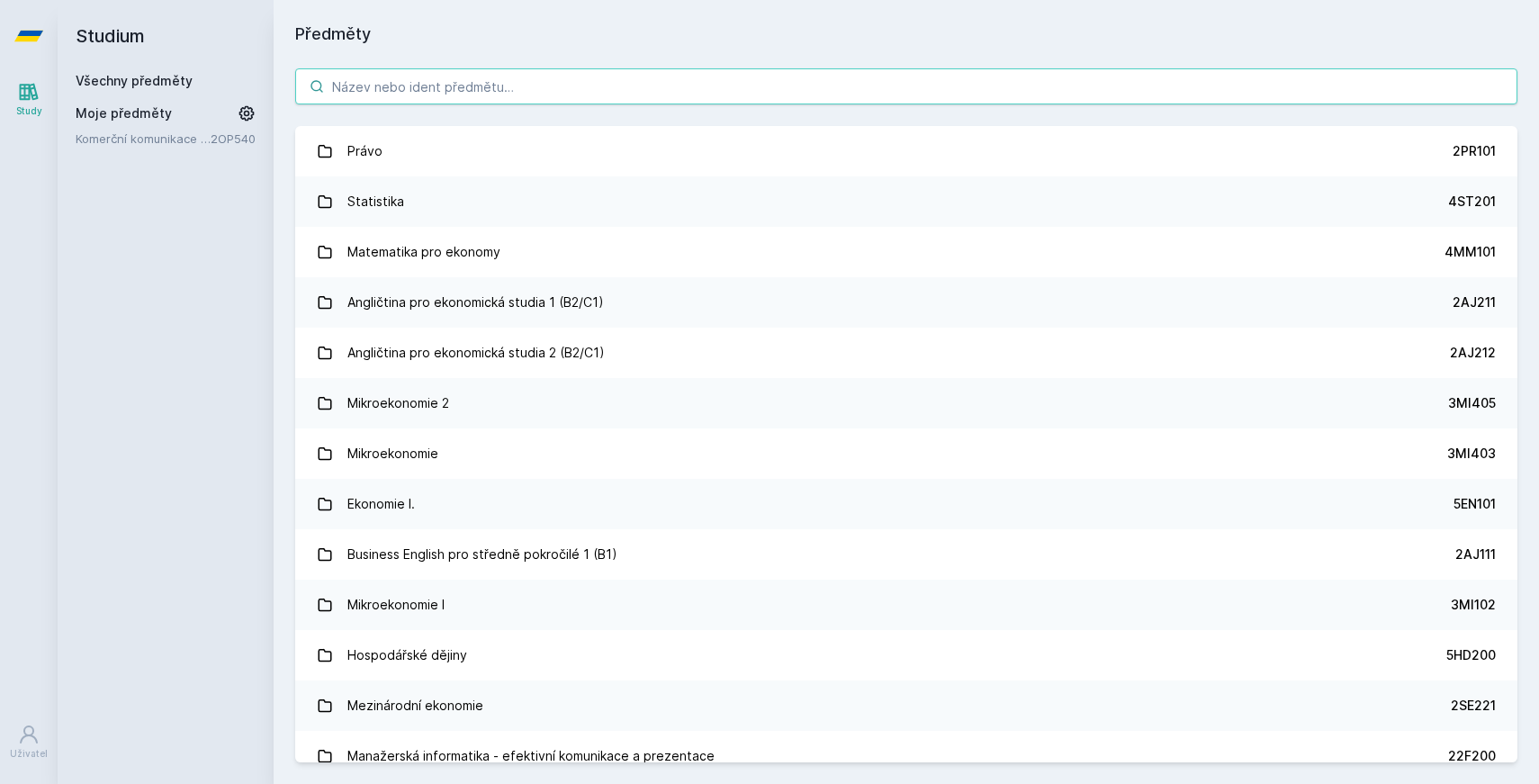
click at [525, 94] on input "search" at bounding box center [906, 86] width 1222 height 36
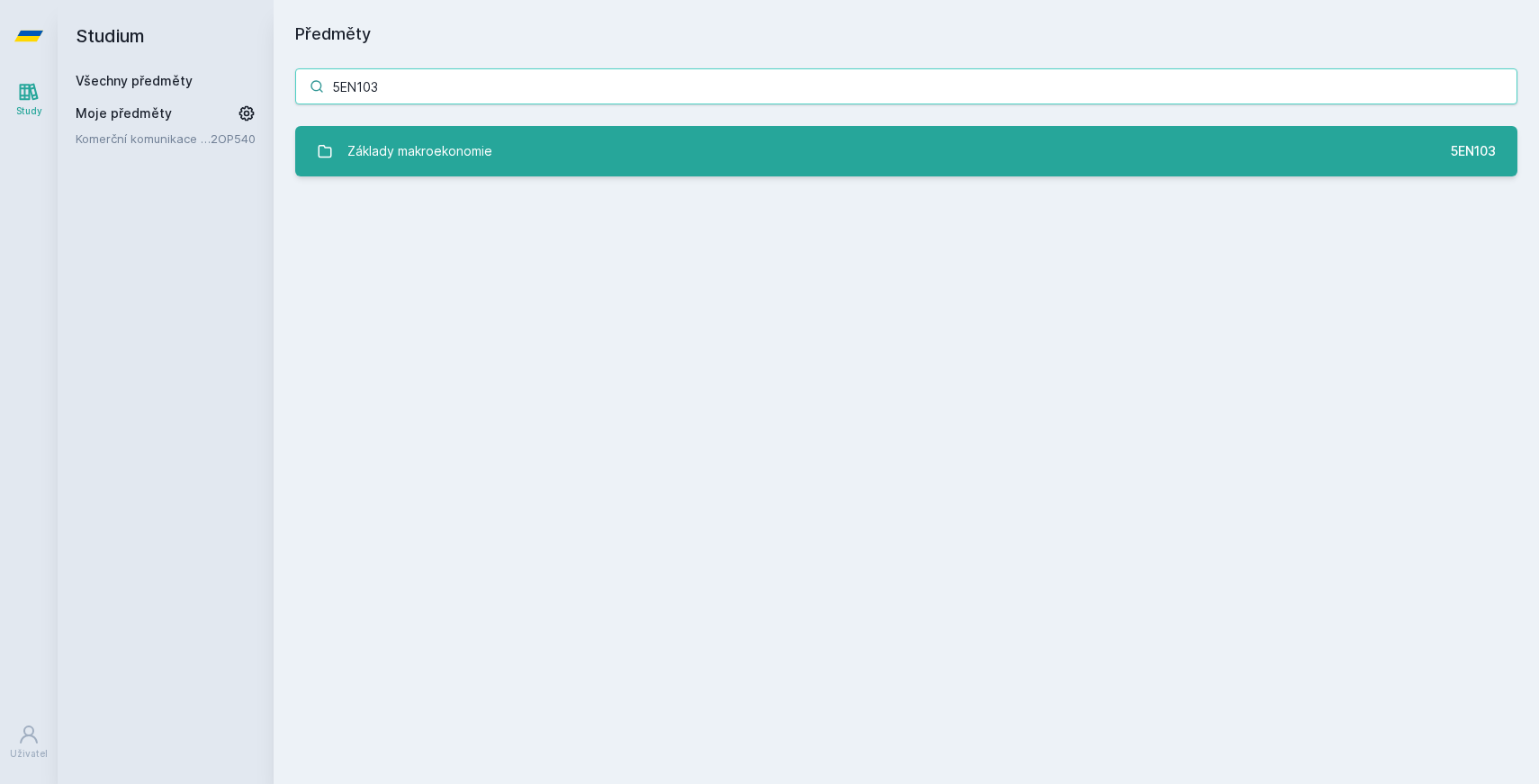
type input "5EN103"
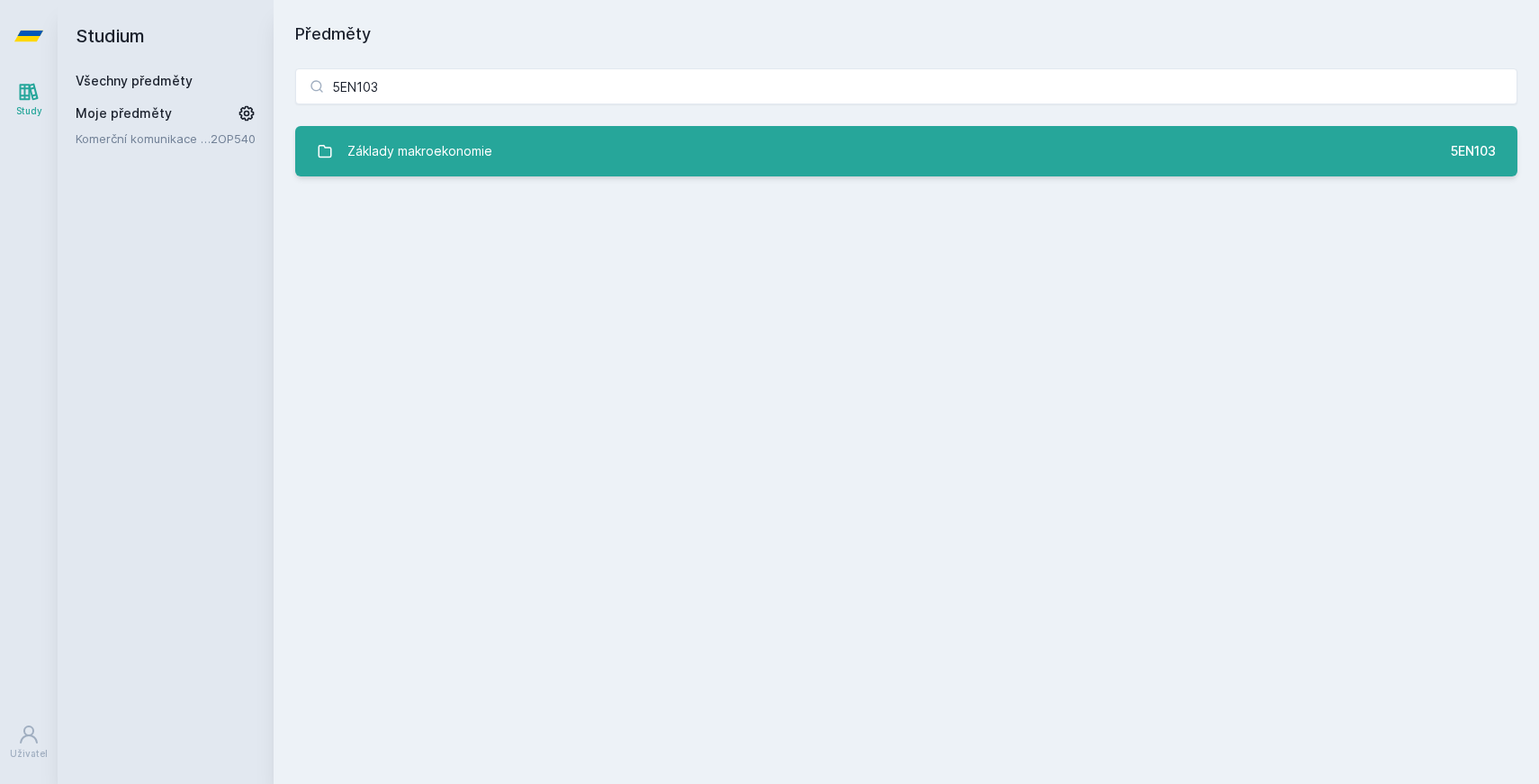
click at [539, 145] on link "Základy makroekonomie 5EN103" at bounding box center [906, 151] width 1222 height 50
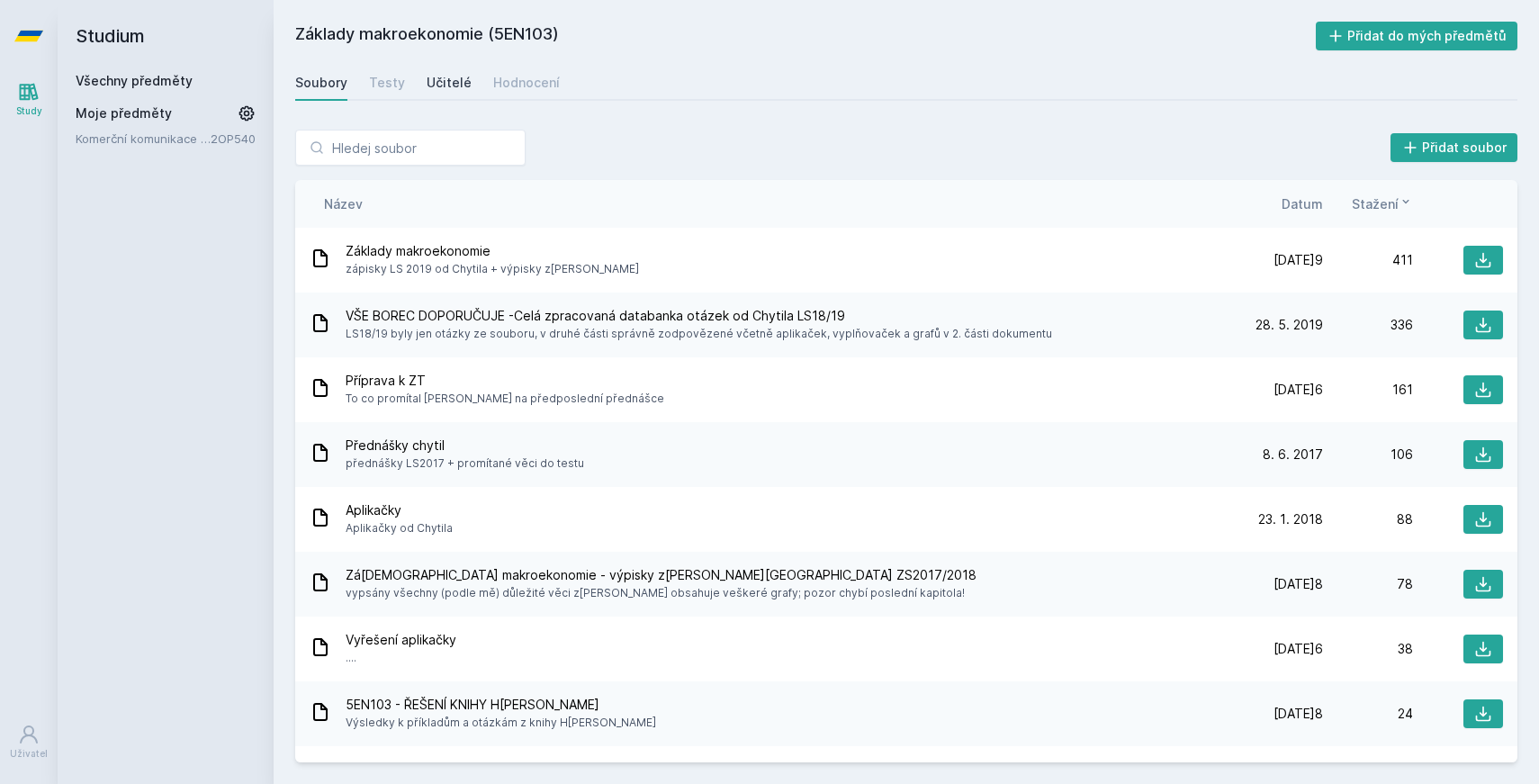
click at [427, 88] on div "Učitelé" at bounding box center [448, 83] width 45 height 18
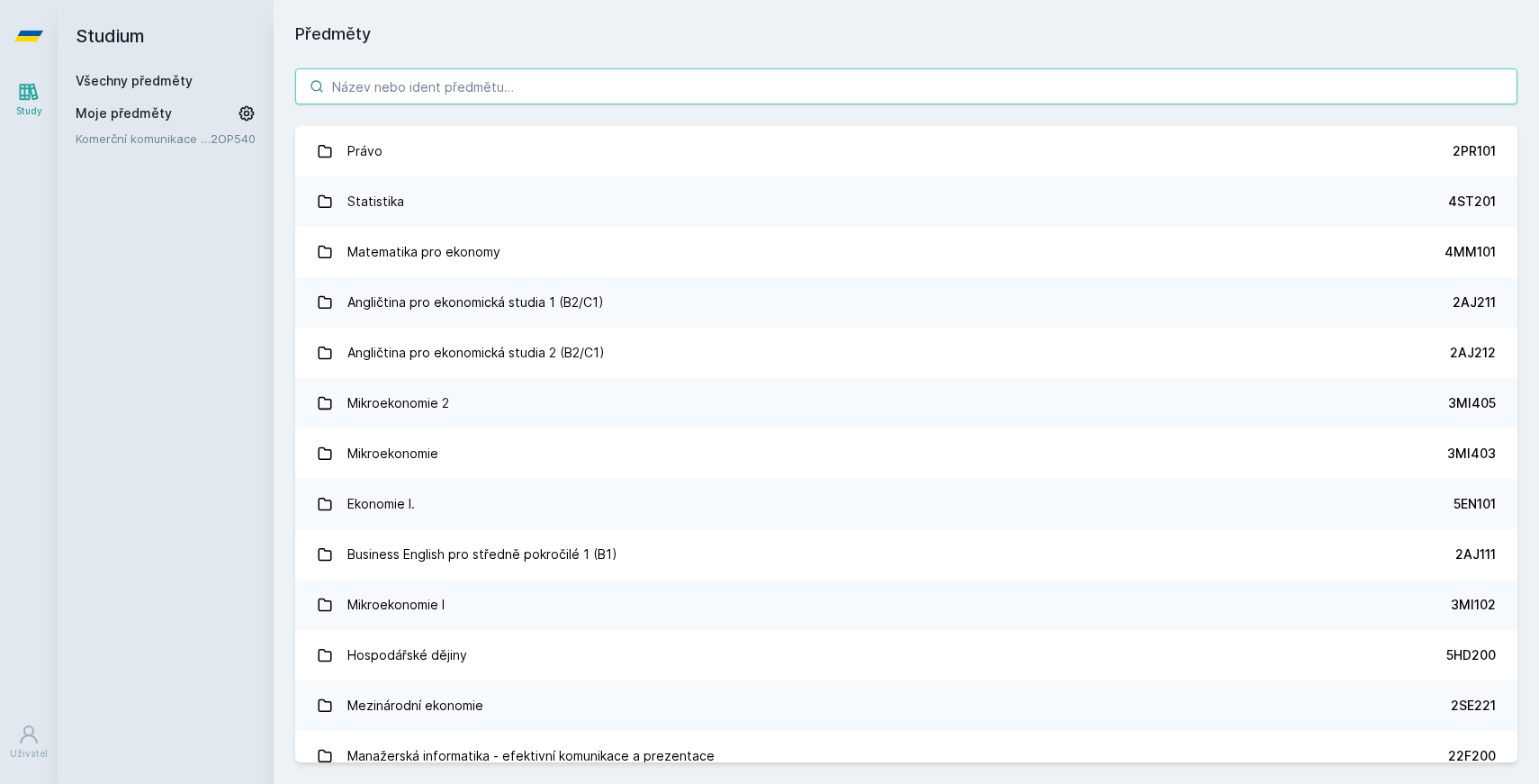
click at [750, 89] on input "search" at bounding box center [906, 86] width 1222 height 36
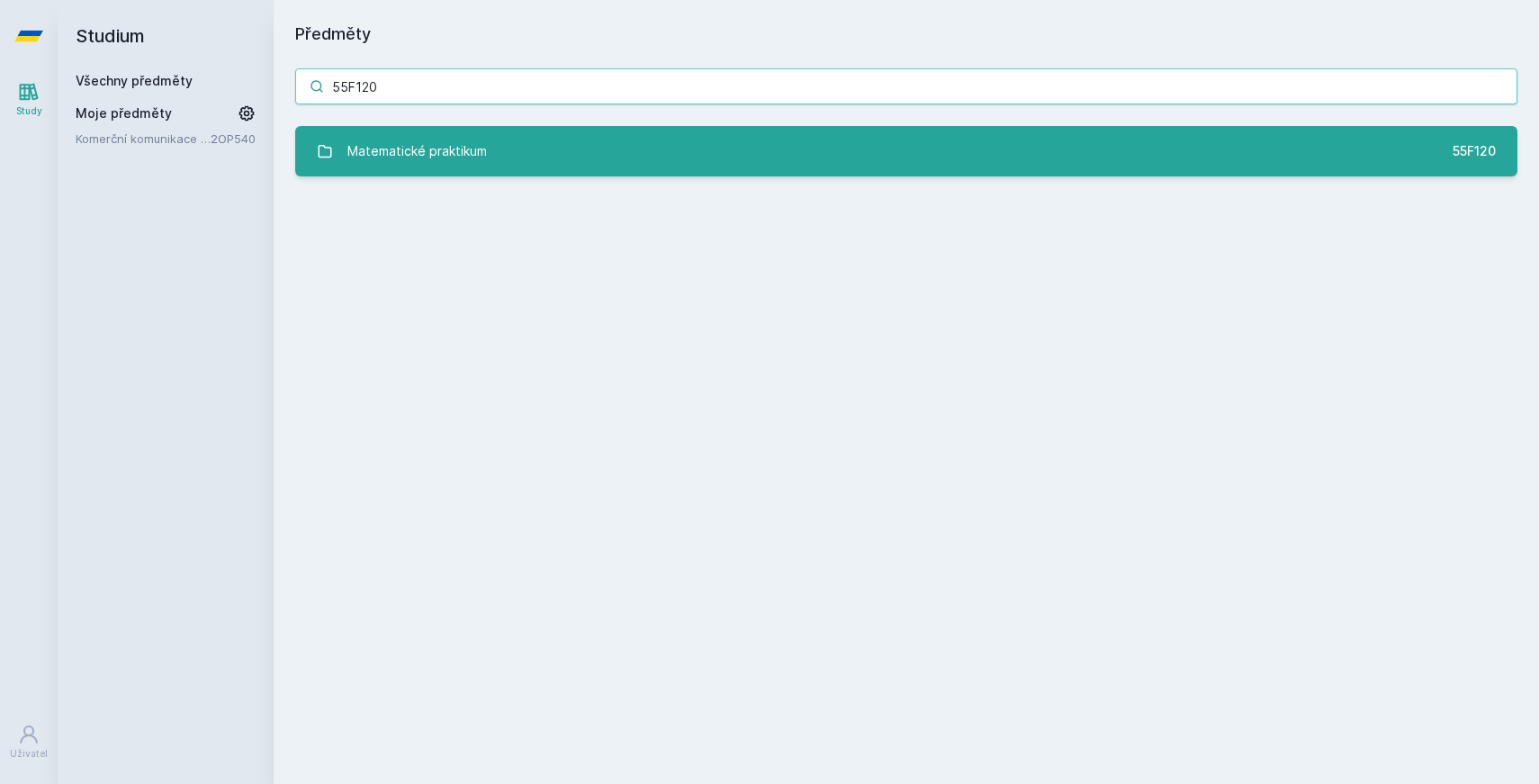
type input "55F120"
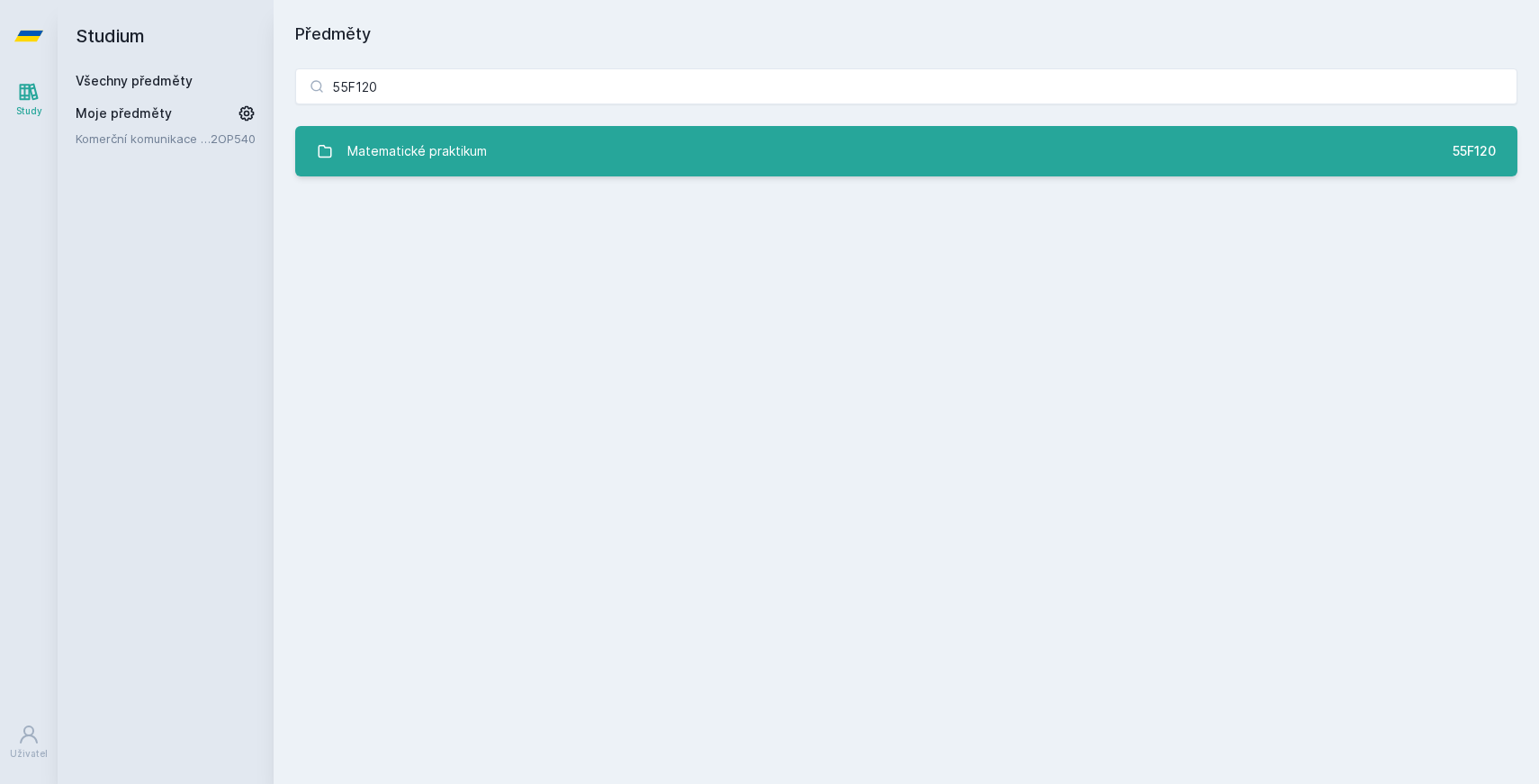
click at [642, 135] on link "Matematické praktikum 55F120" at bounding box center [906, 151] width 1222 height 50
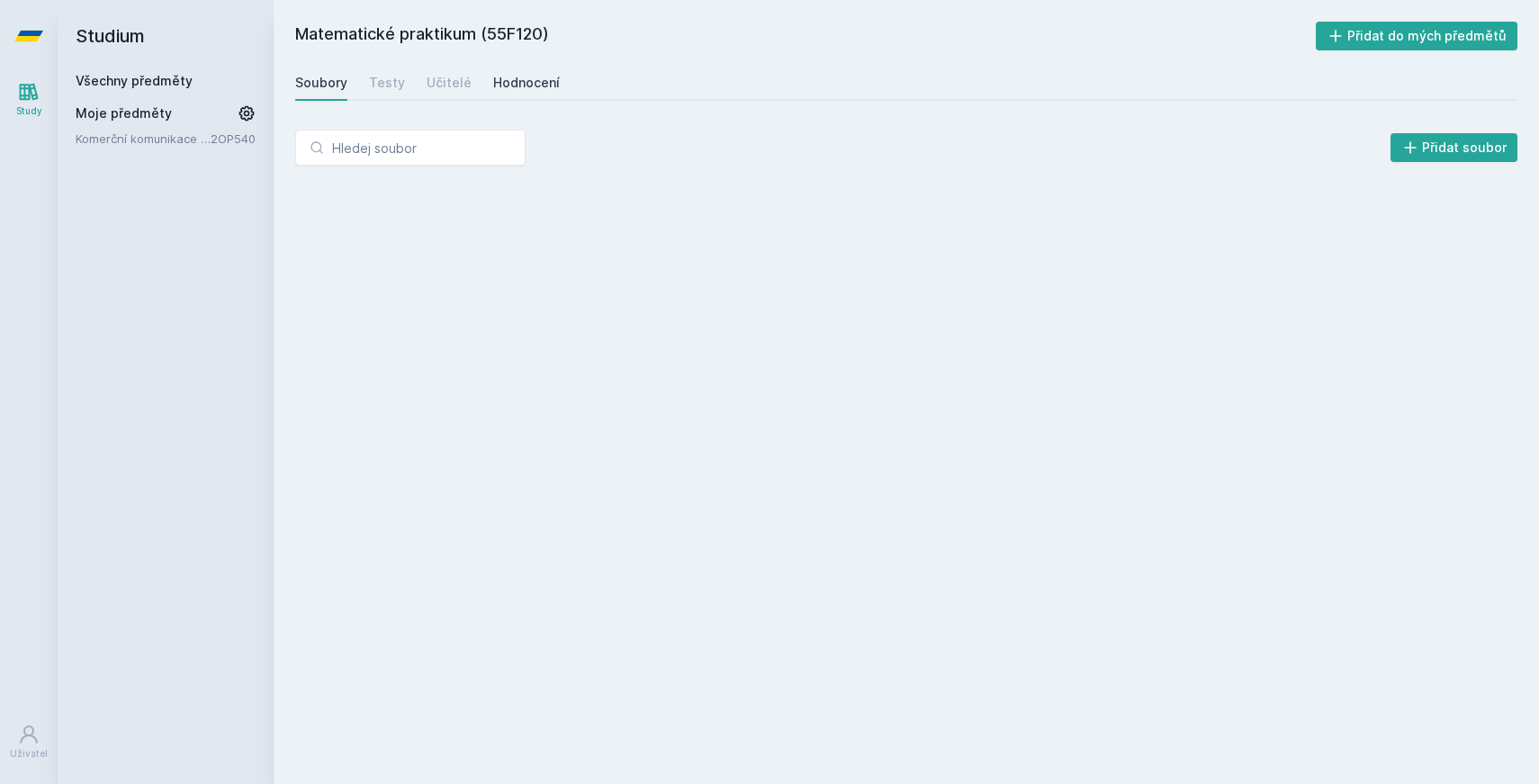
click at [534, 78] on div "Hodnocení" at bounding box center [526, 83] width 67 height 18
